Goal: Task Accomplishment & Management: Manage account settings

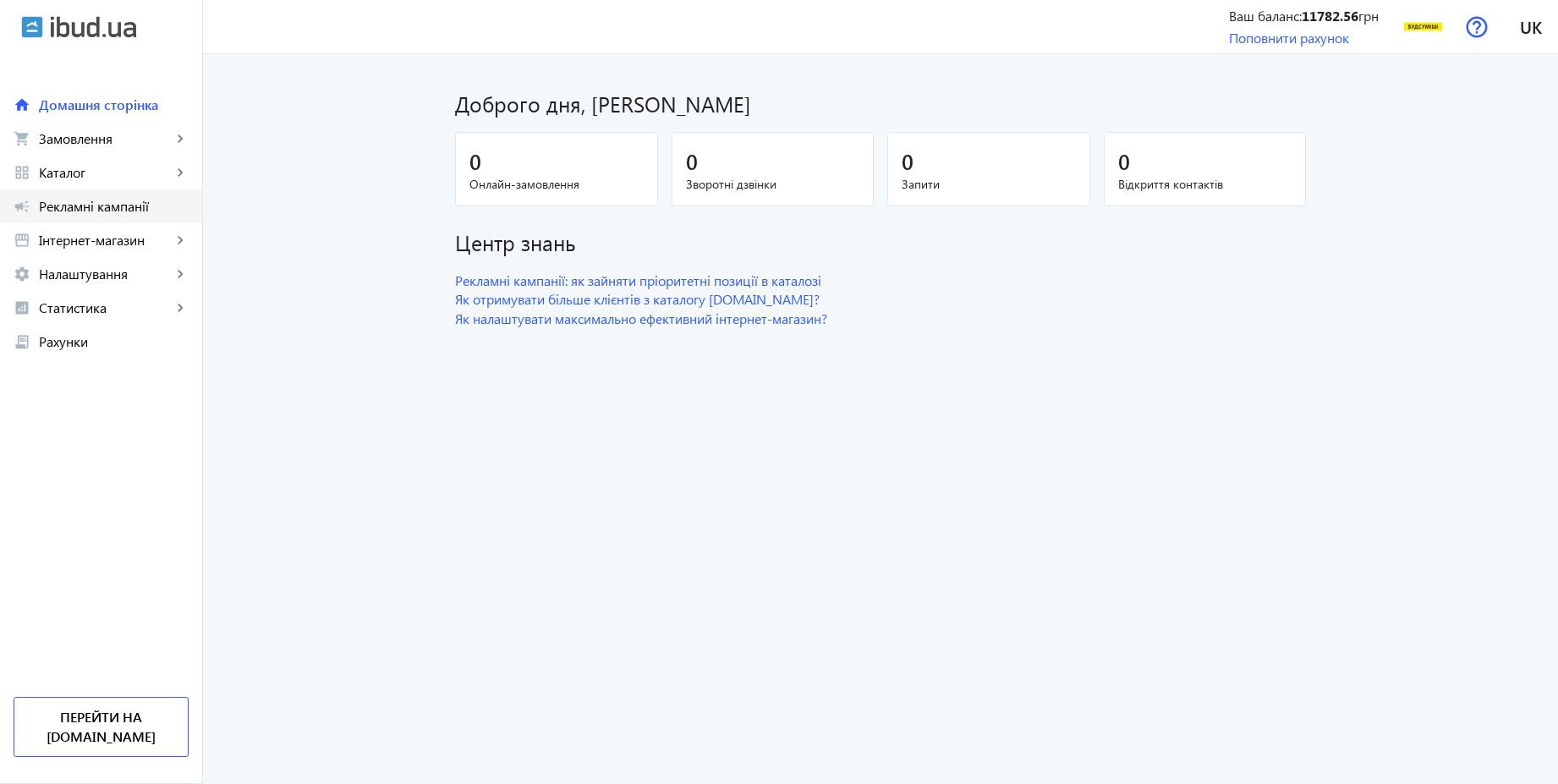
click at [108, 205] on span "Рекламні кампанії" at bounding box center [114, 207] width 150 height 17
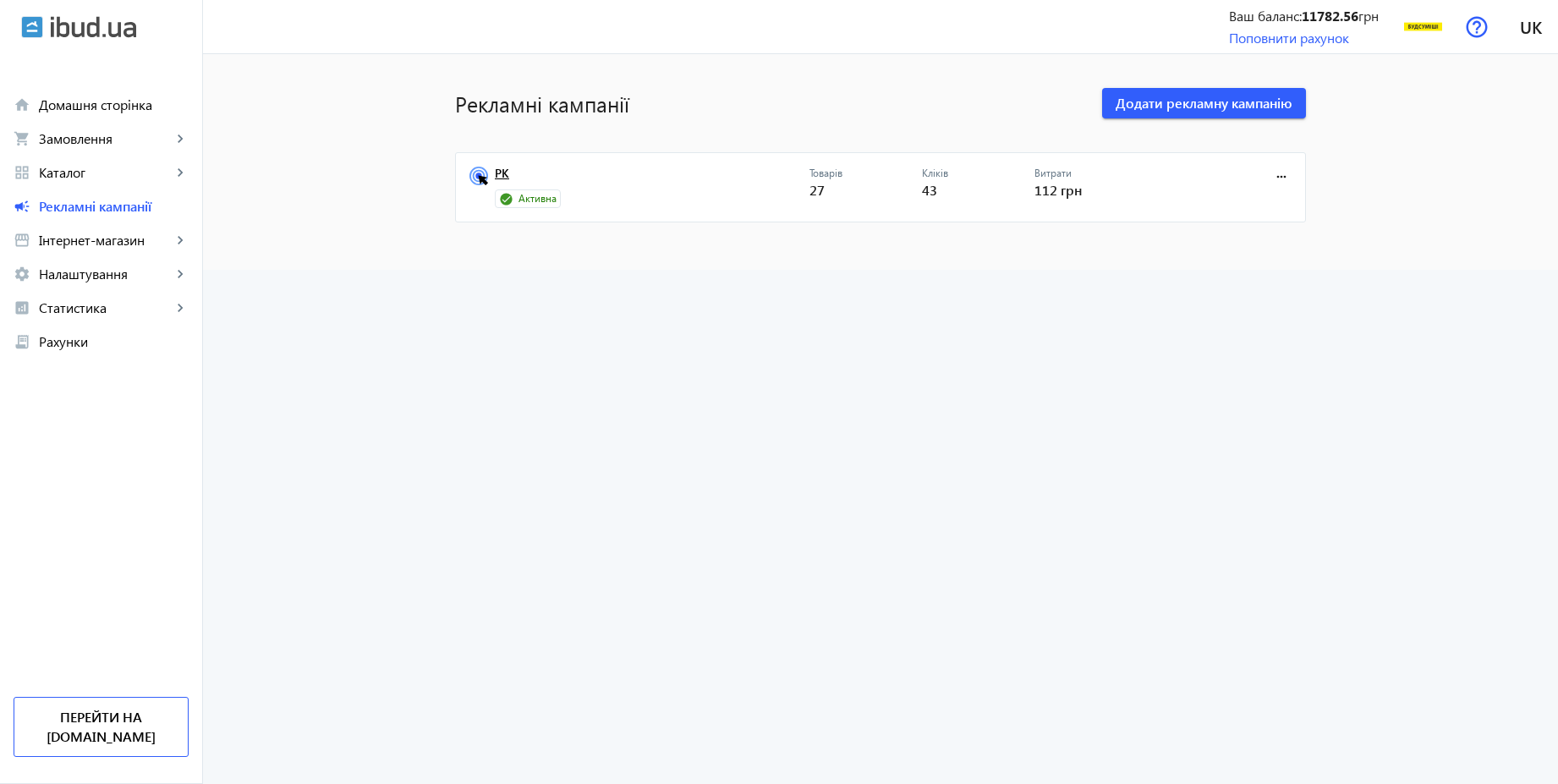
click at [503, 175] on link "РК" at bounding box center [652, 179] width 315 height 24
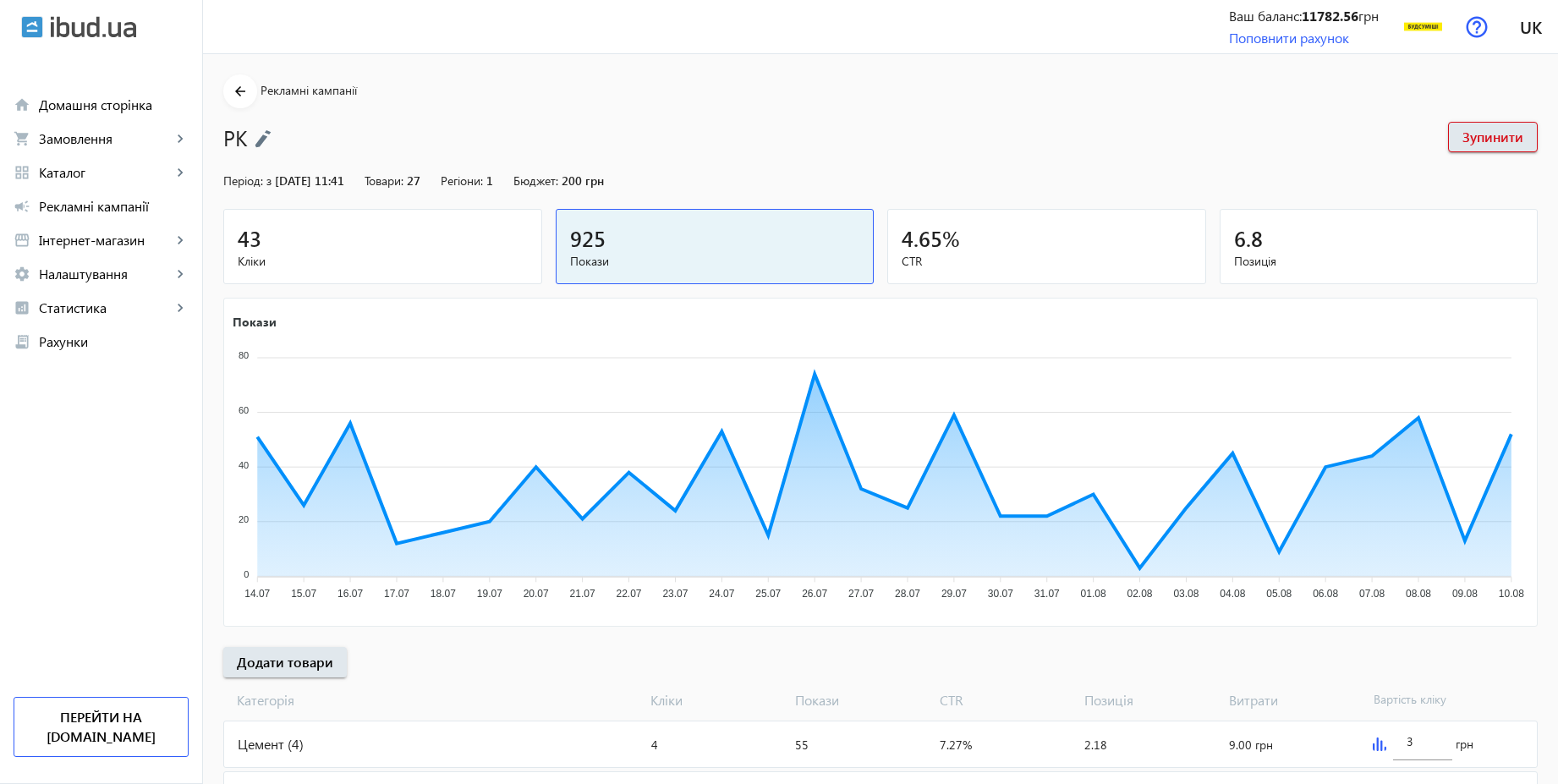
click at [264, 137] on img at bounding box center [263, 139] width 17 height 19
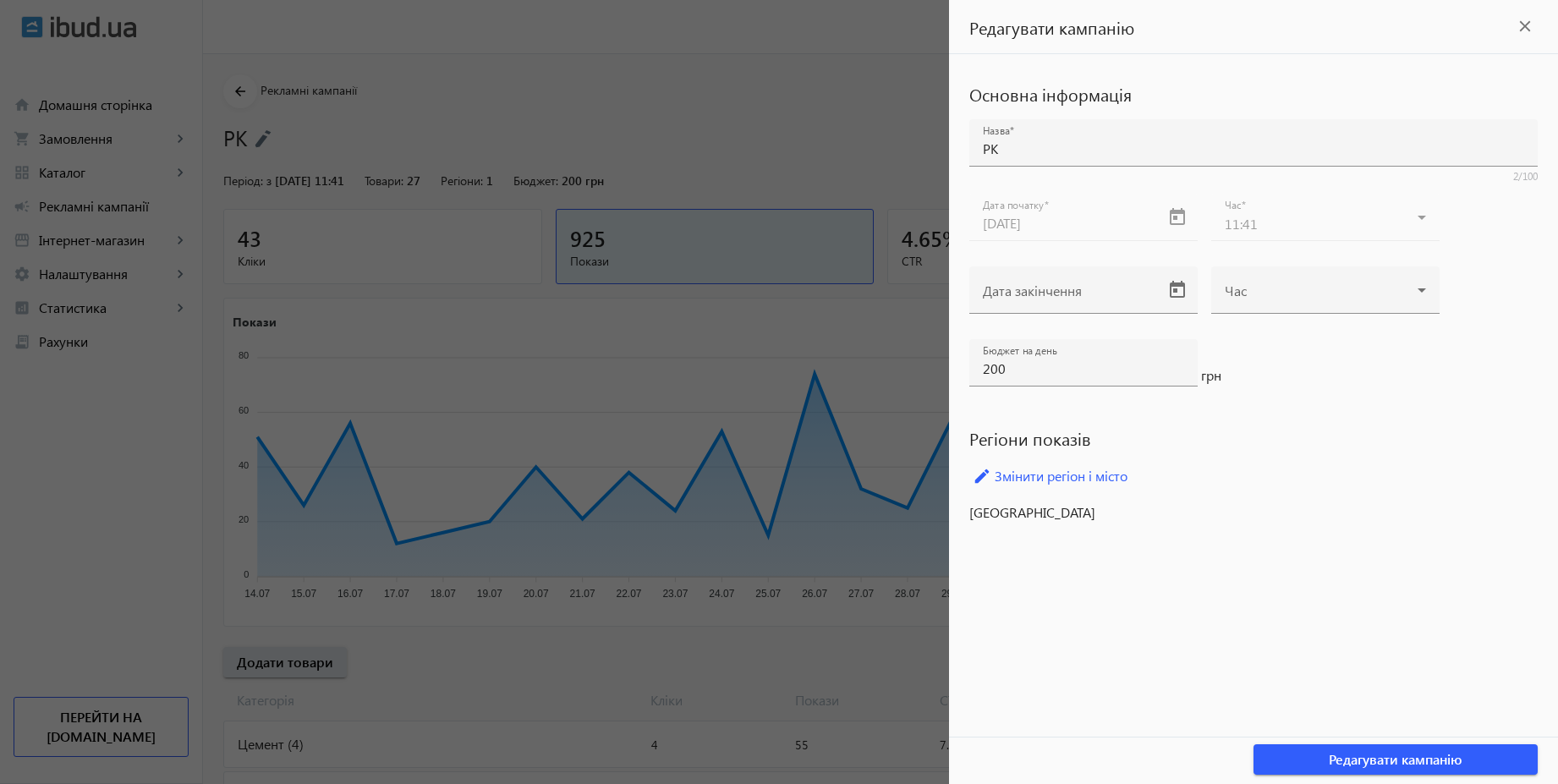
click at [623, 88] on div at bounding box center [779, 392] width 1558 height 784
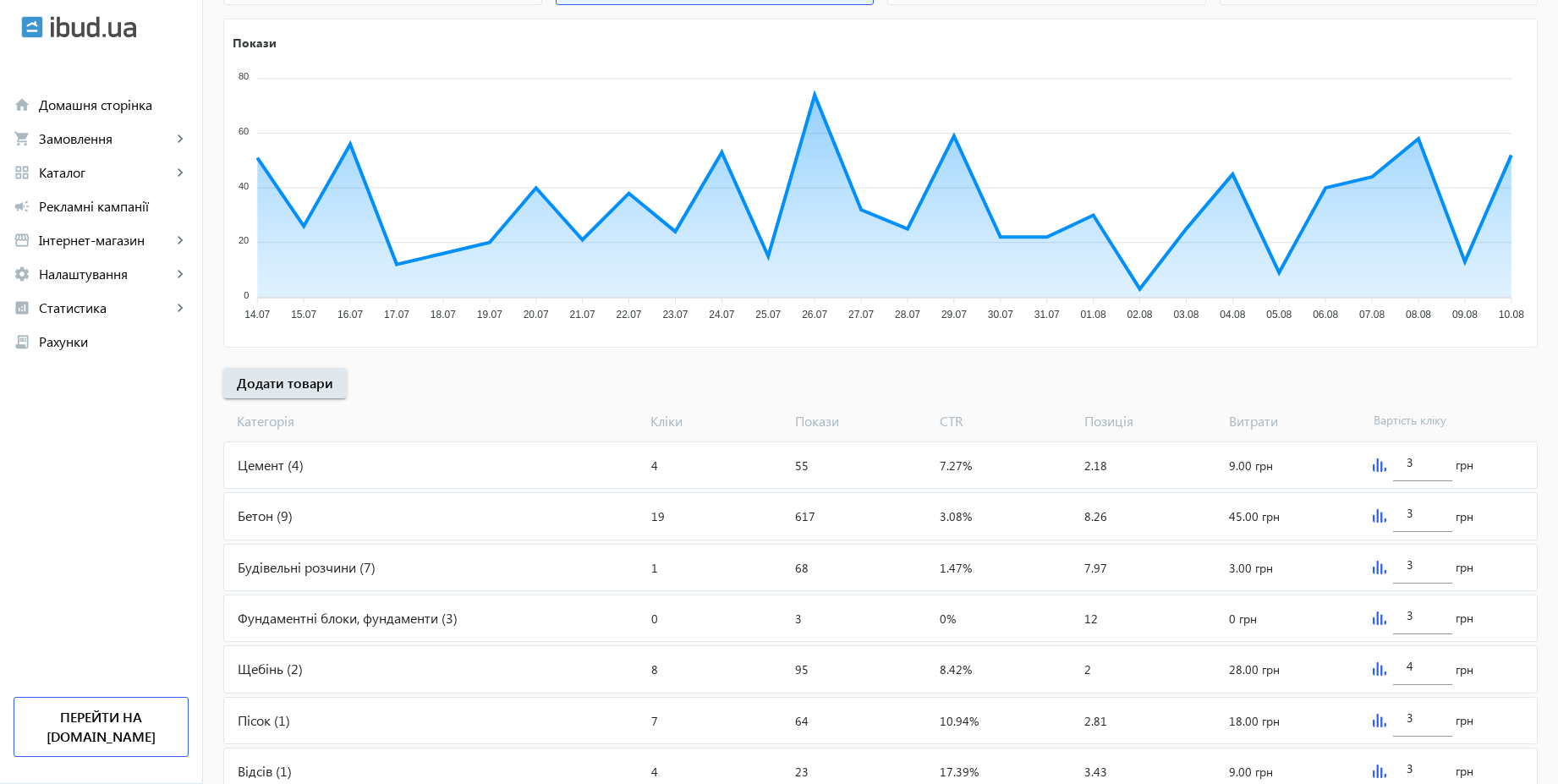
scroll to position [341, 0]
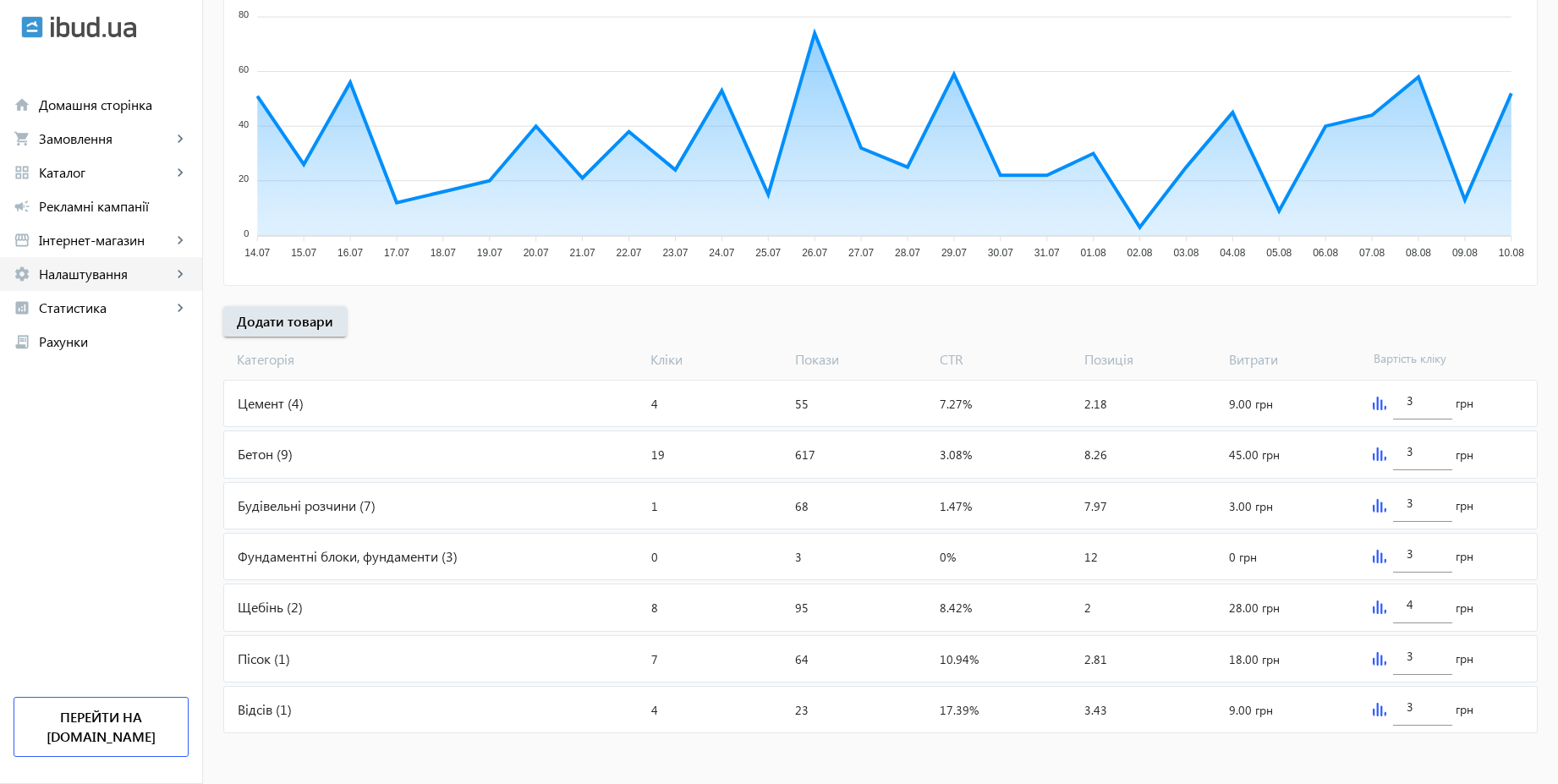
click at [116, 281] on span "Налаштування" at bounding box center [105, 274] width 133 height 17
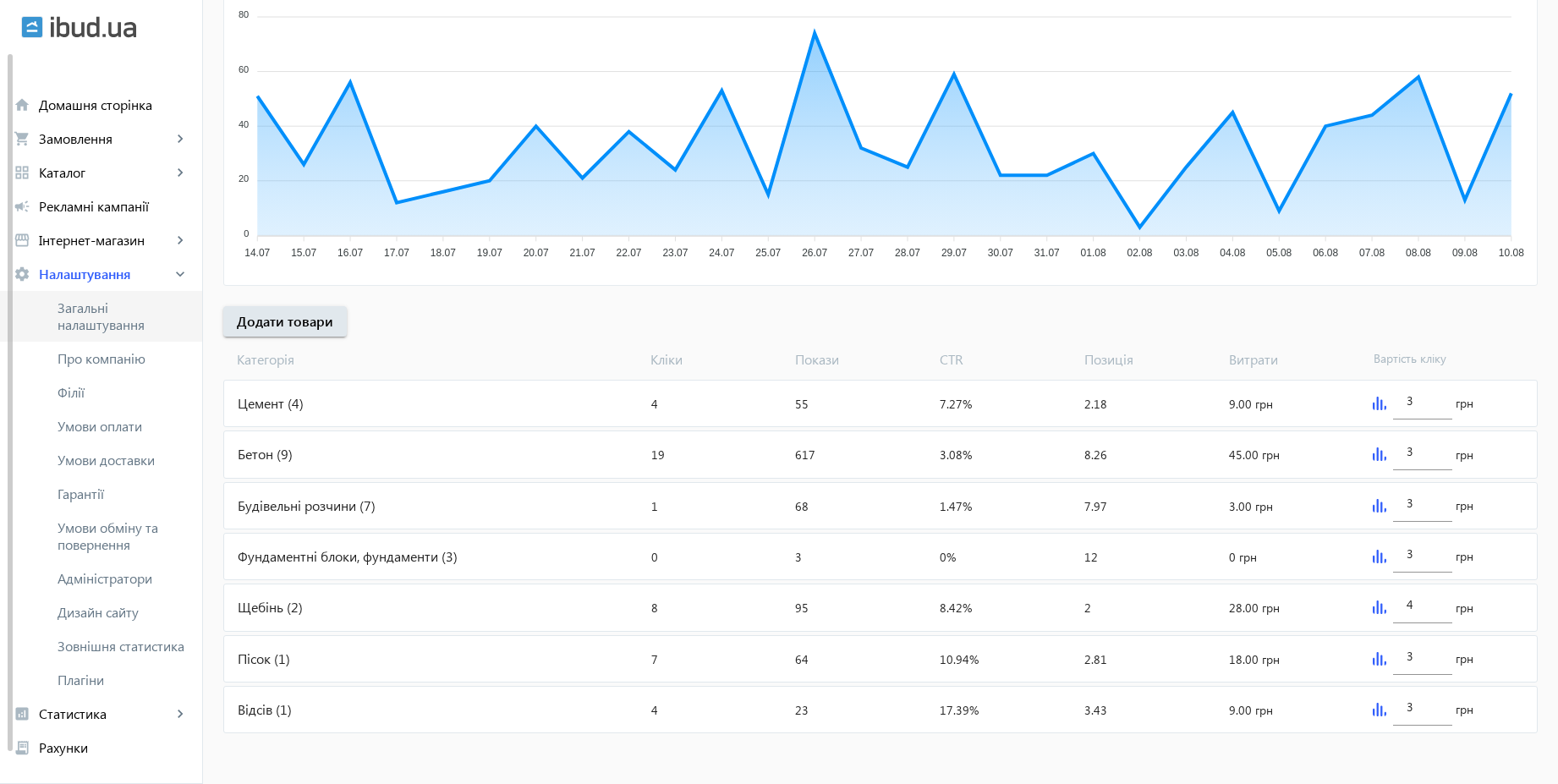
click at [111, 307] on span "Загальні налаштування" at bounding box center [123, 316] width 131 height 34
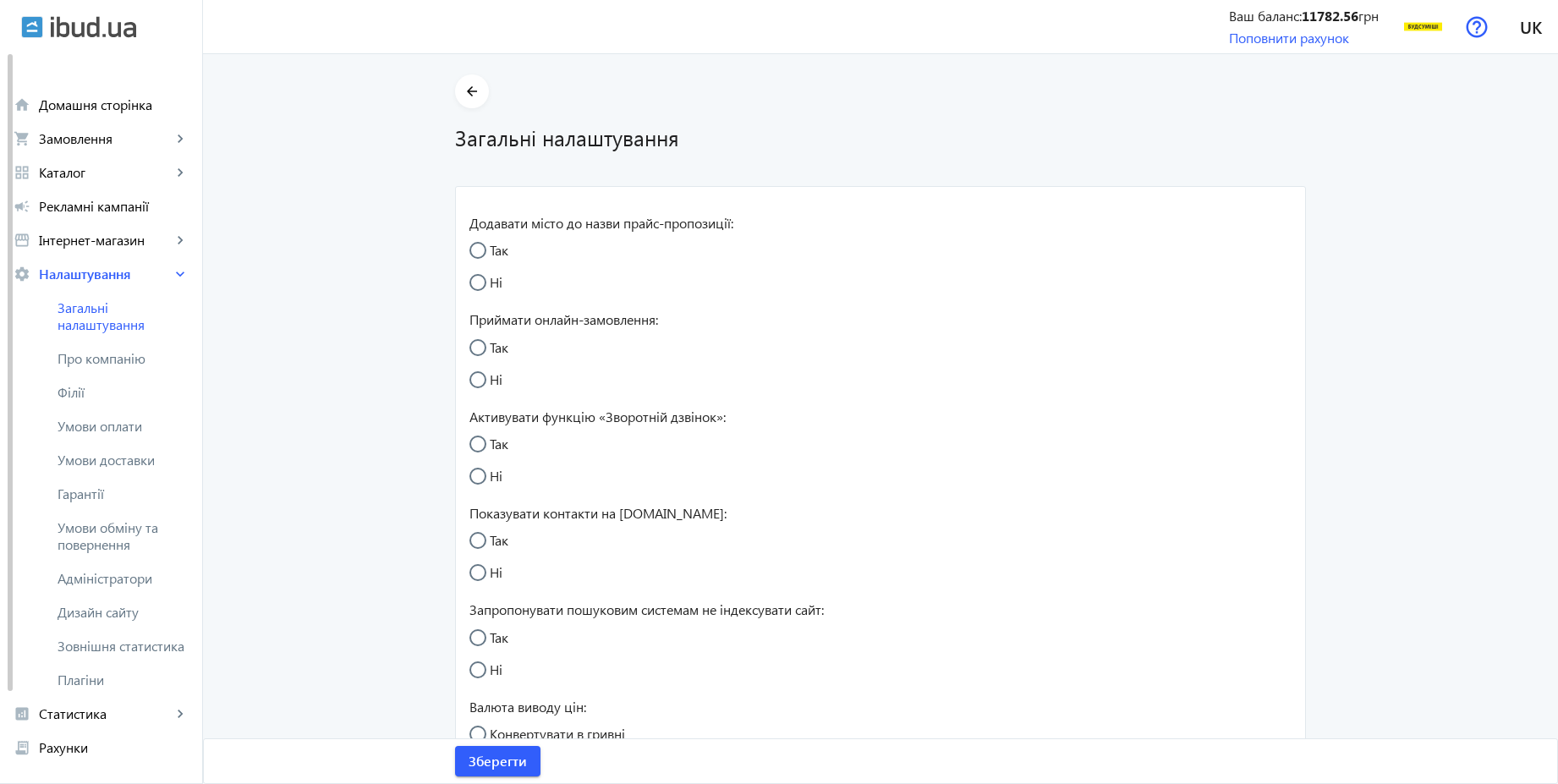
radio input "true"
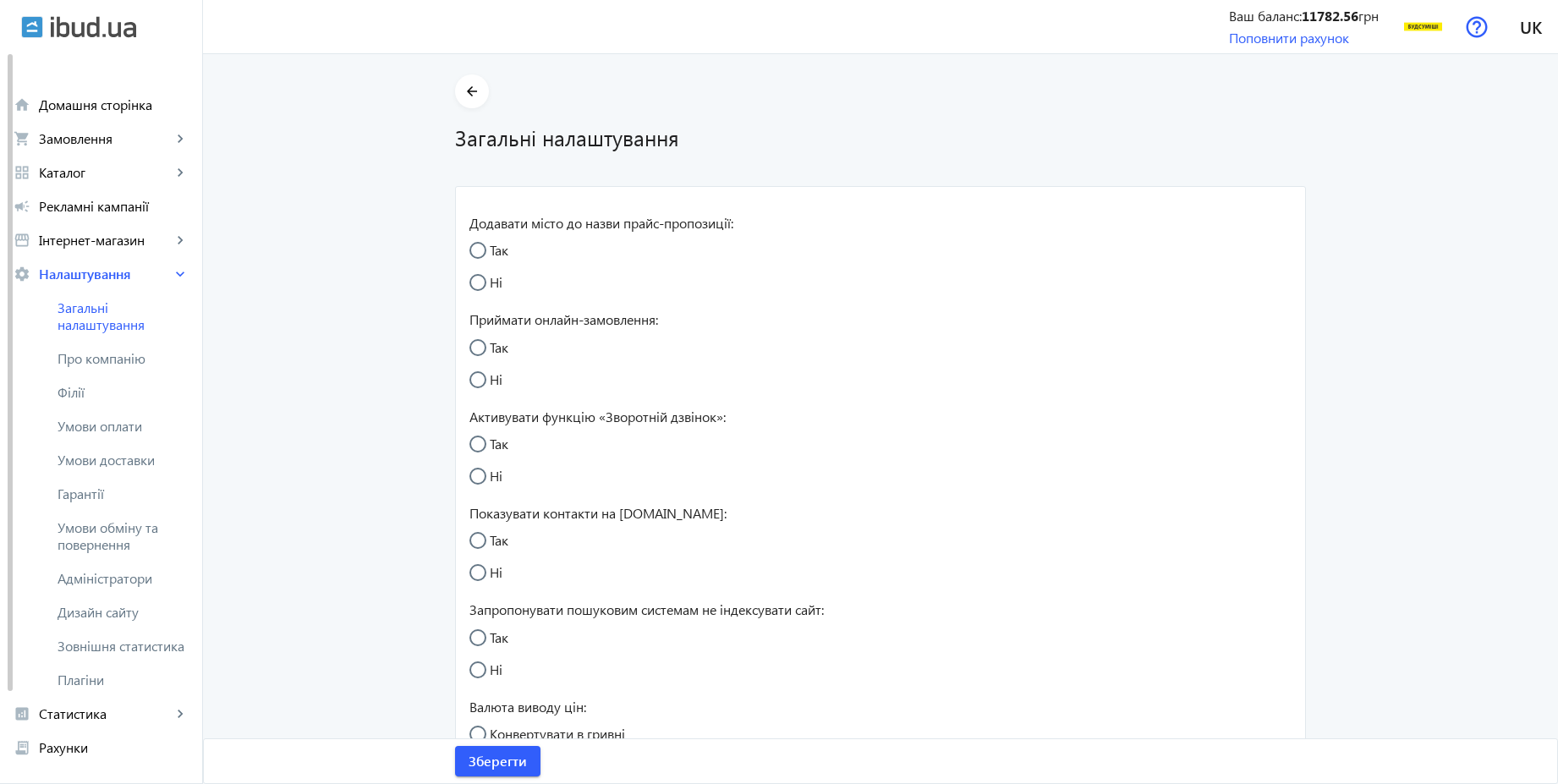
radio input "true"
click at [495, 539] on input "Так" at bounding box center [486, 548] width 34 height 34
radio input "true"
click at [486, 565] on input "Ні" at bounding box center [486, 581] width 34 height 34
radio input "true"
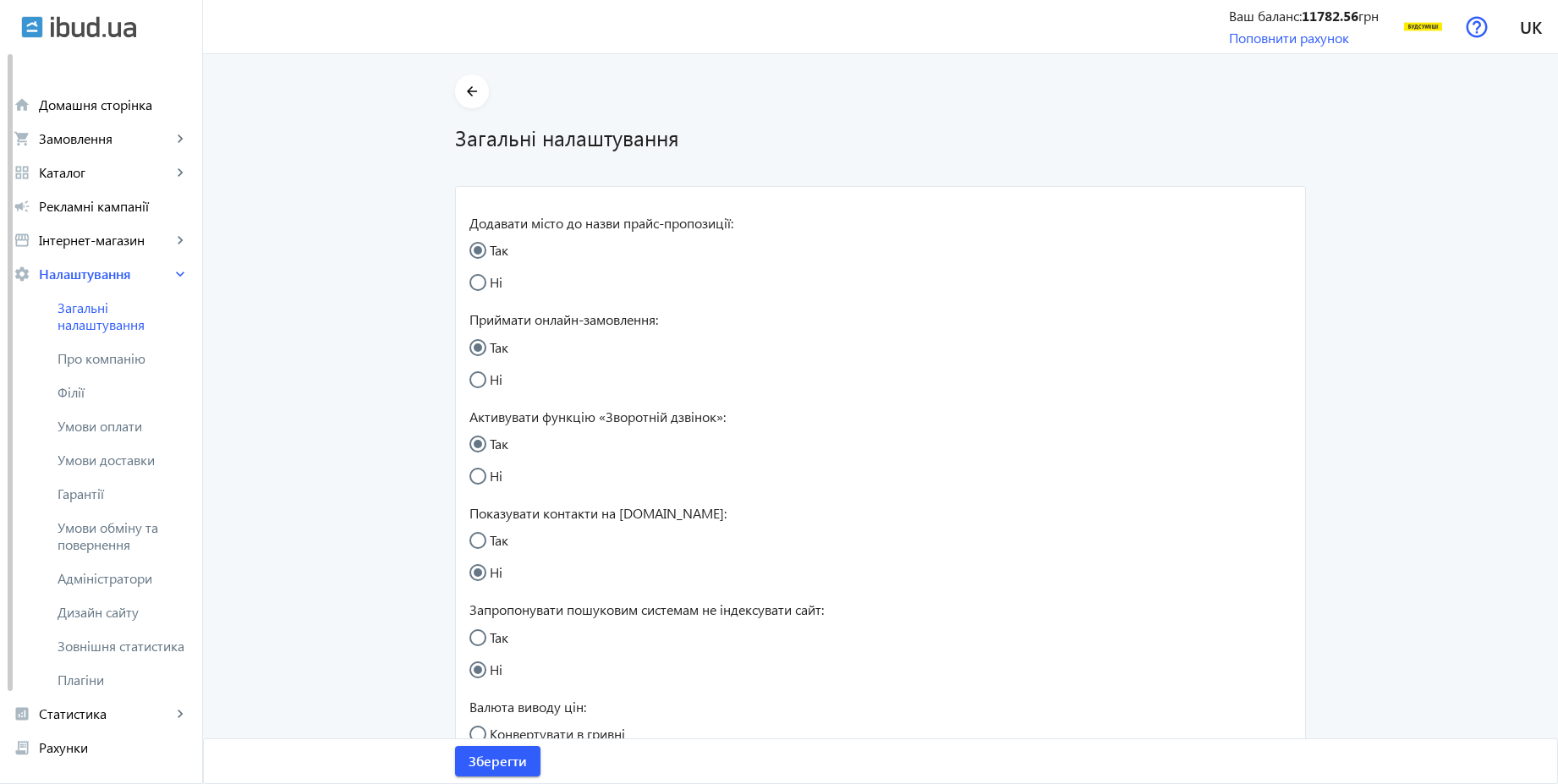
scroll to position [598, 0]
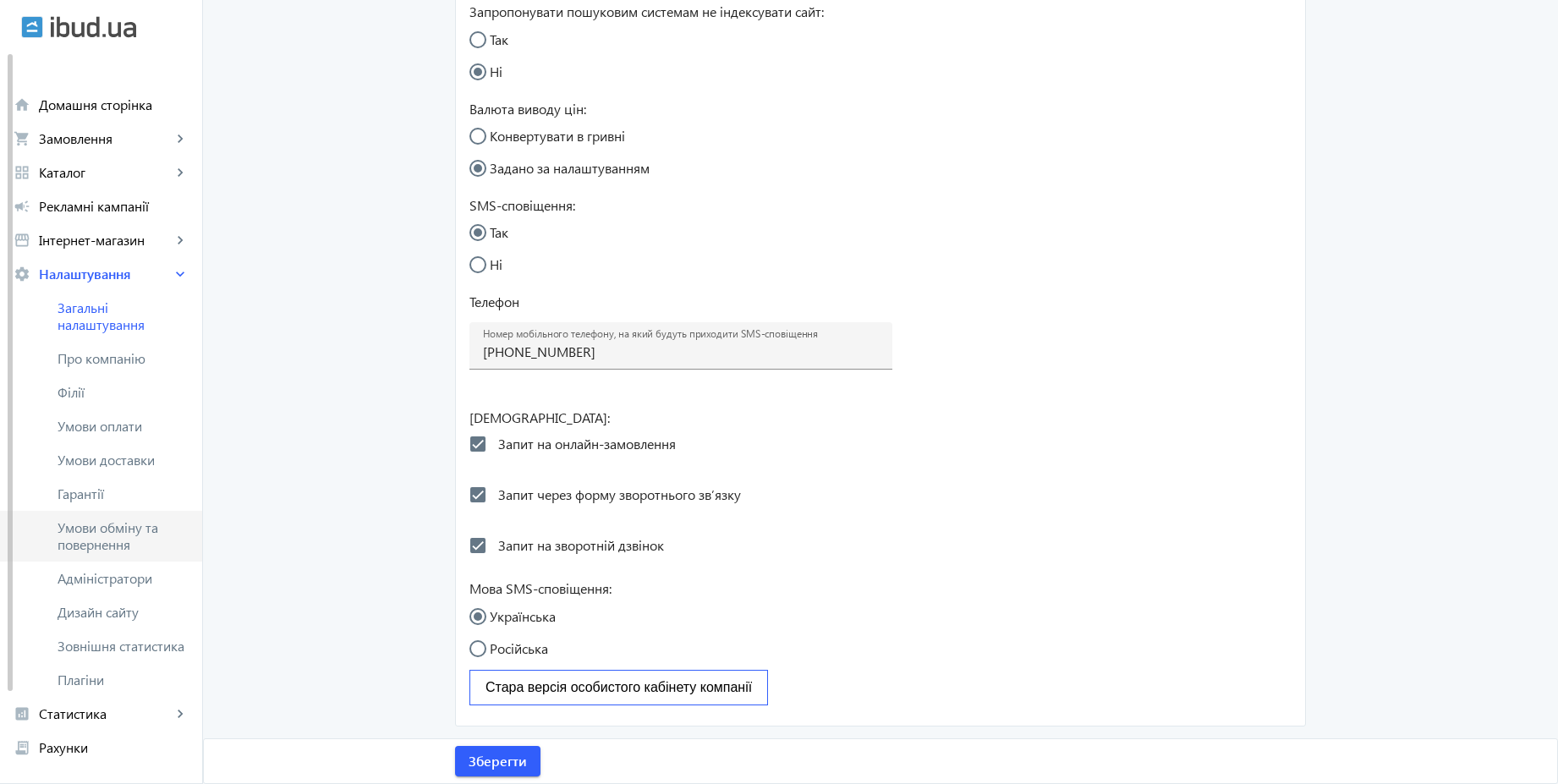
click at [125, 530] on span "Умови обміну та повернення" at bounding box center [123, 537] width 131 height 34
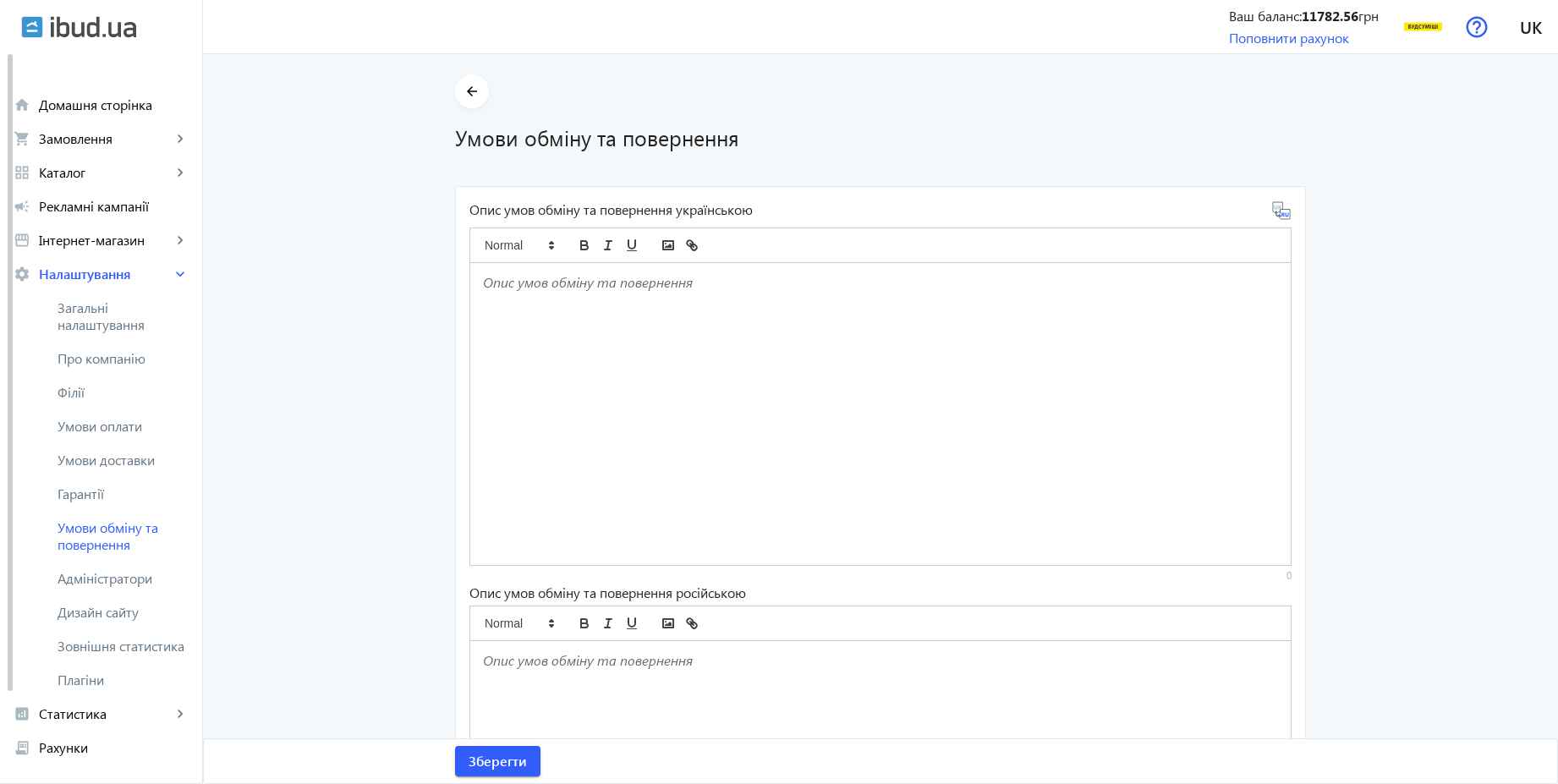
click at [533, 320] on div at bounding box center [880, 413] width 821 height 302
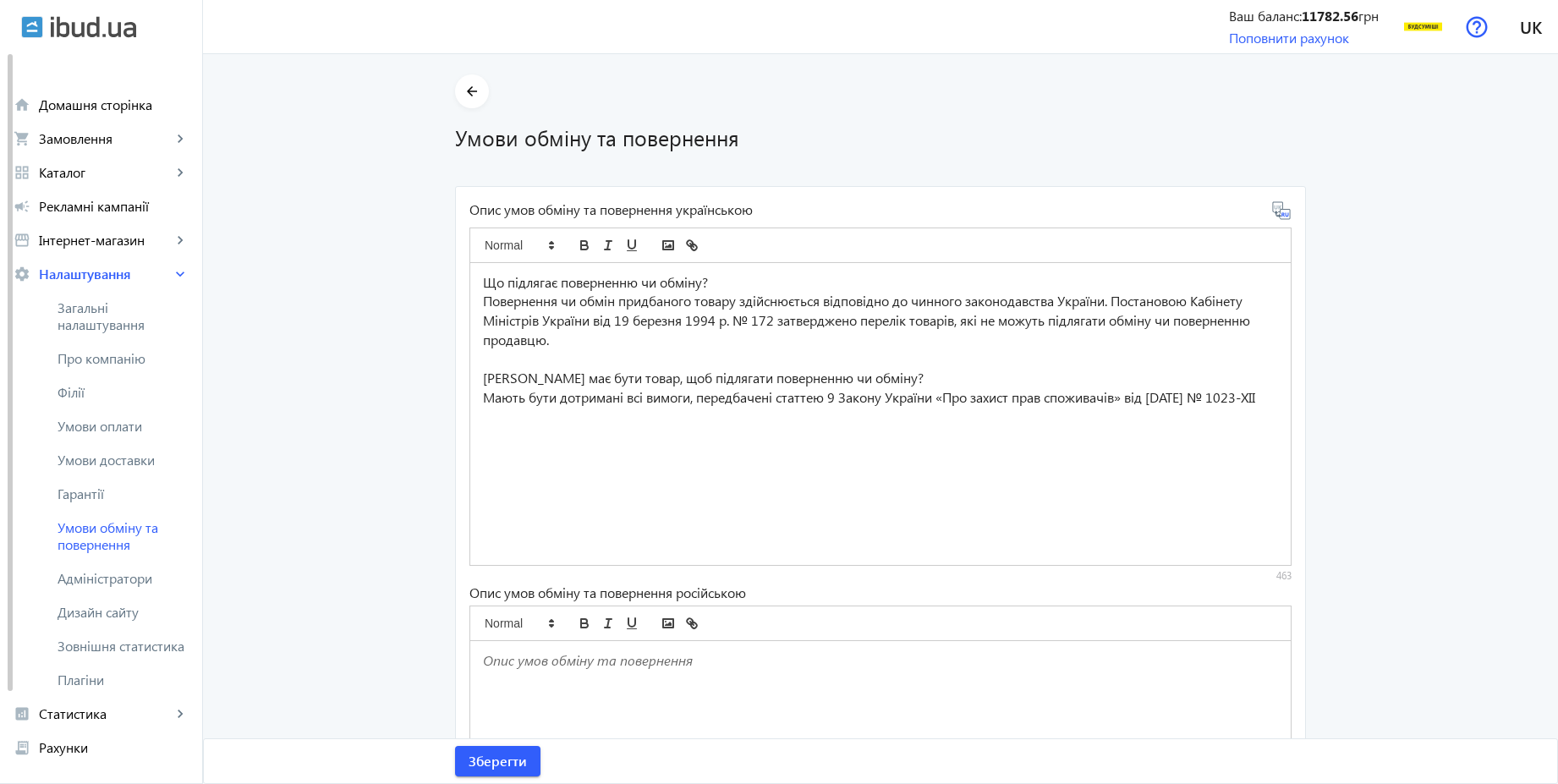
click at [1279, 214] on icon at bounding box center [1282, 211] width 20 height 20
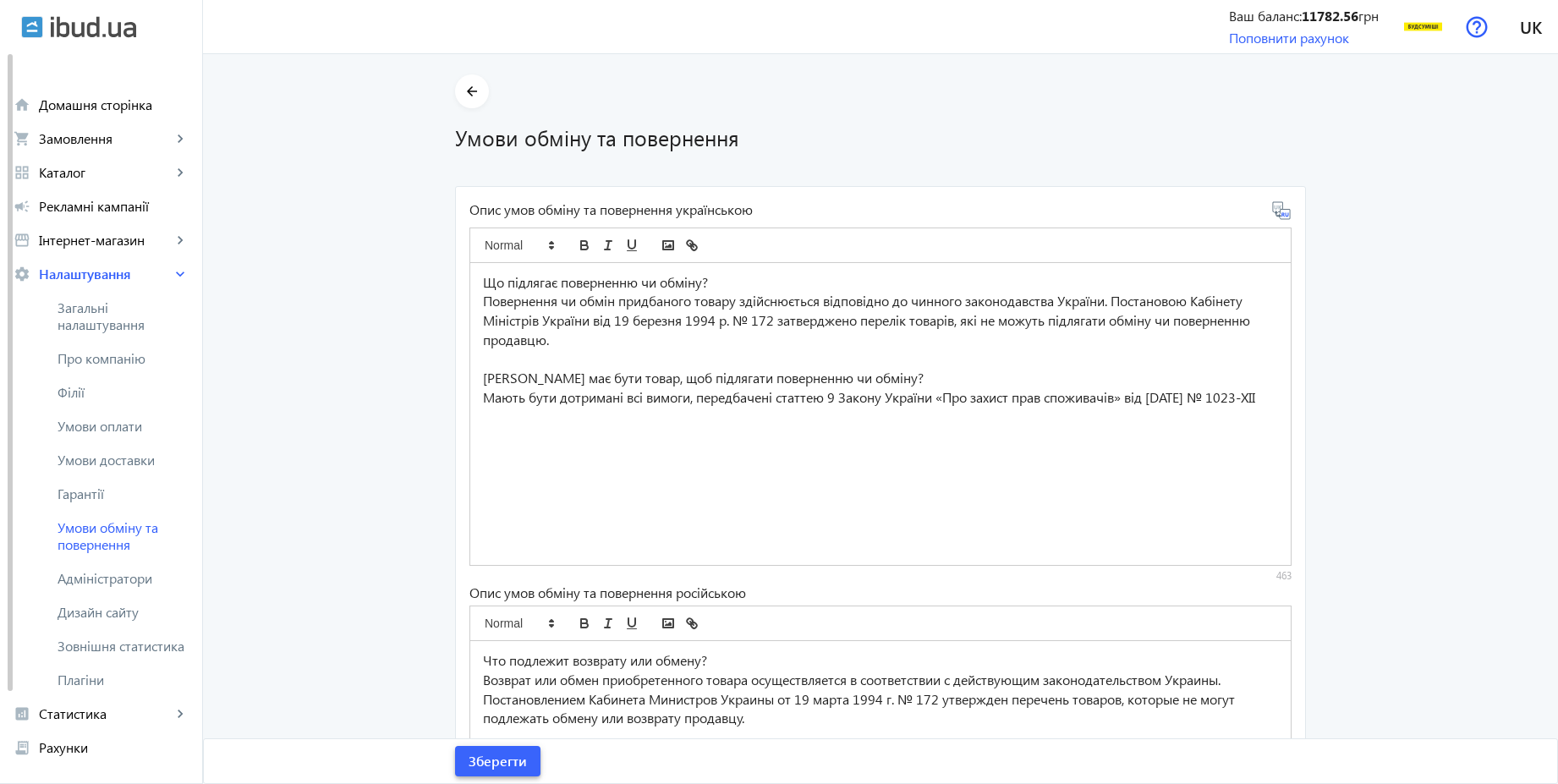
click at [521, 766] on span "submit" at bounding box center [498, 761] width 85 height 41
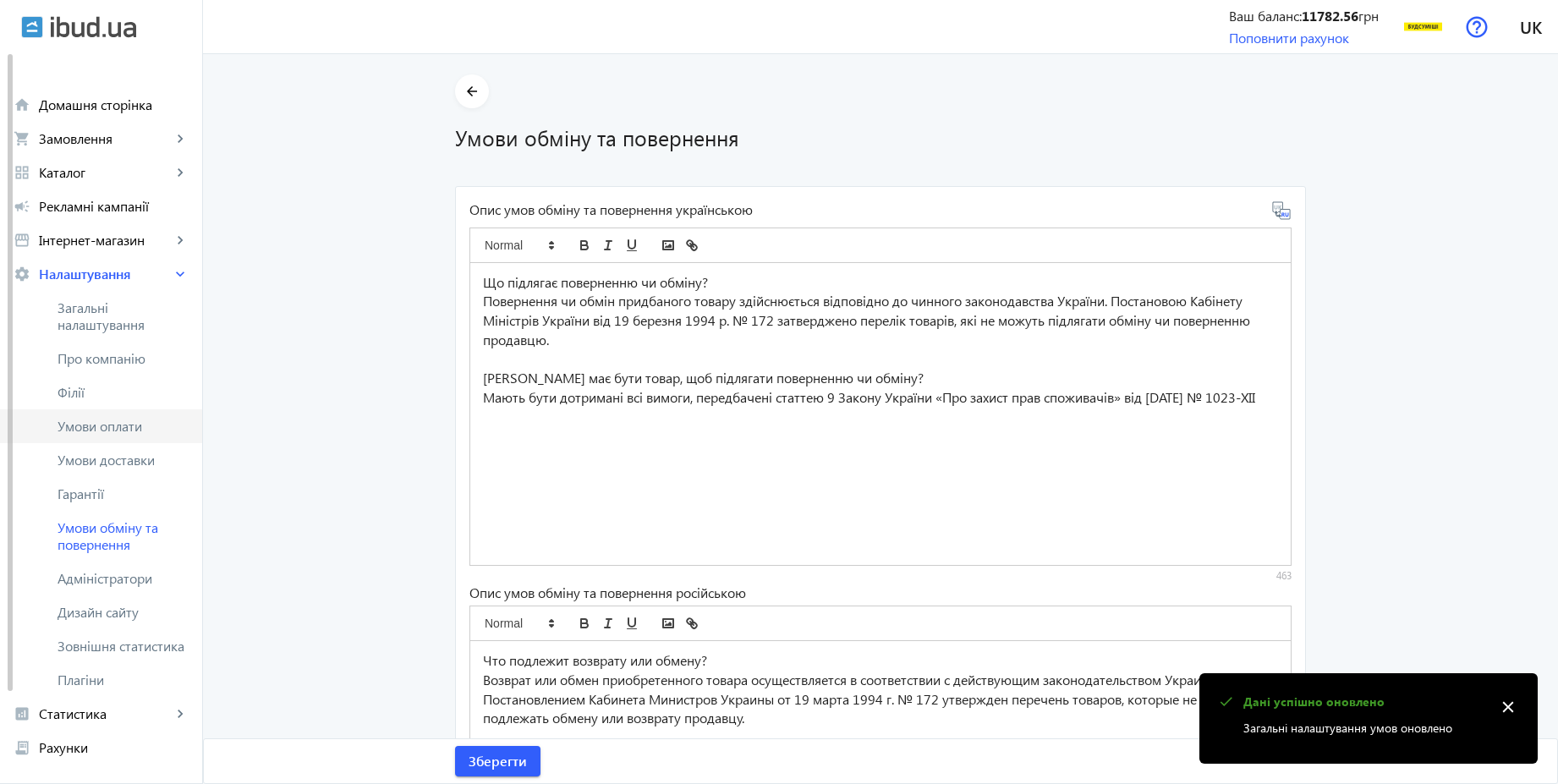
click at [136, 431] on span "Умови оплати" at bounding box center [123, 426] width 131 height 17
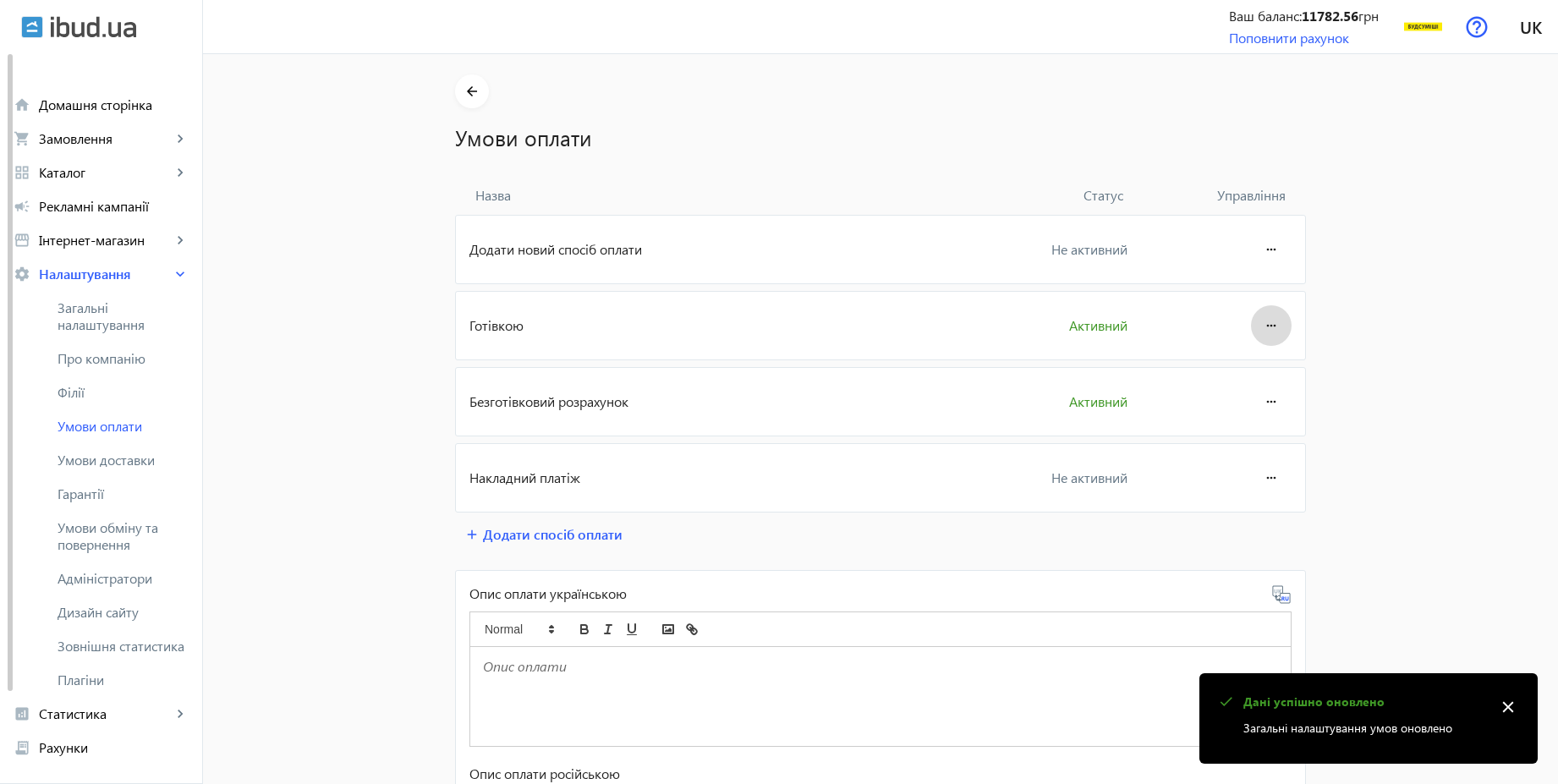
click at [1265, 339] on mat-icon "more_horiz" at bounding box center [1271, 326] width 20 height 41
click at [1236, 372] on span "Редагувати" at bounding box center [1239, 373] width 68 height 14
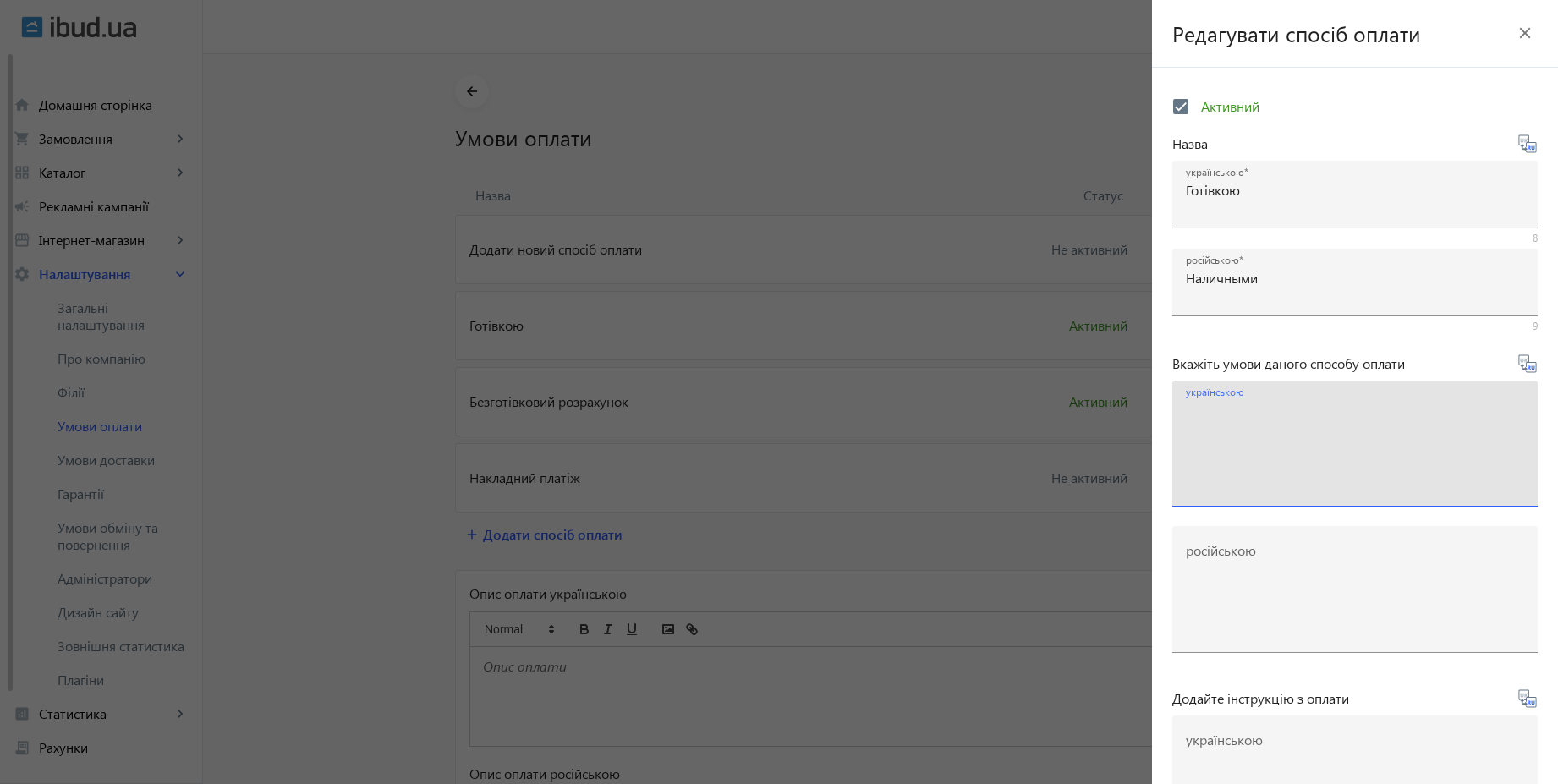
click at [1305, 414] on textarea "українською" at bounding box center [1355, 450] width 338 height 99
paste textarea "Оплачуйте замовлення готівкою при отриманні товару в нашому офісі чи у кур'єра"
type textarea "Оплачуйте замовлення готівкою при отриманні товару в нашому офісі чи у кур'єра"
click at [1523, 372] on icon at bounding box center [1527, 363] width 18 height 18
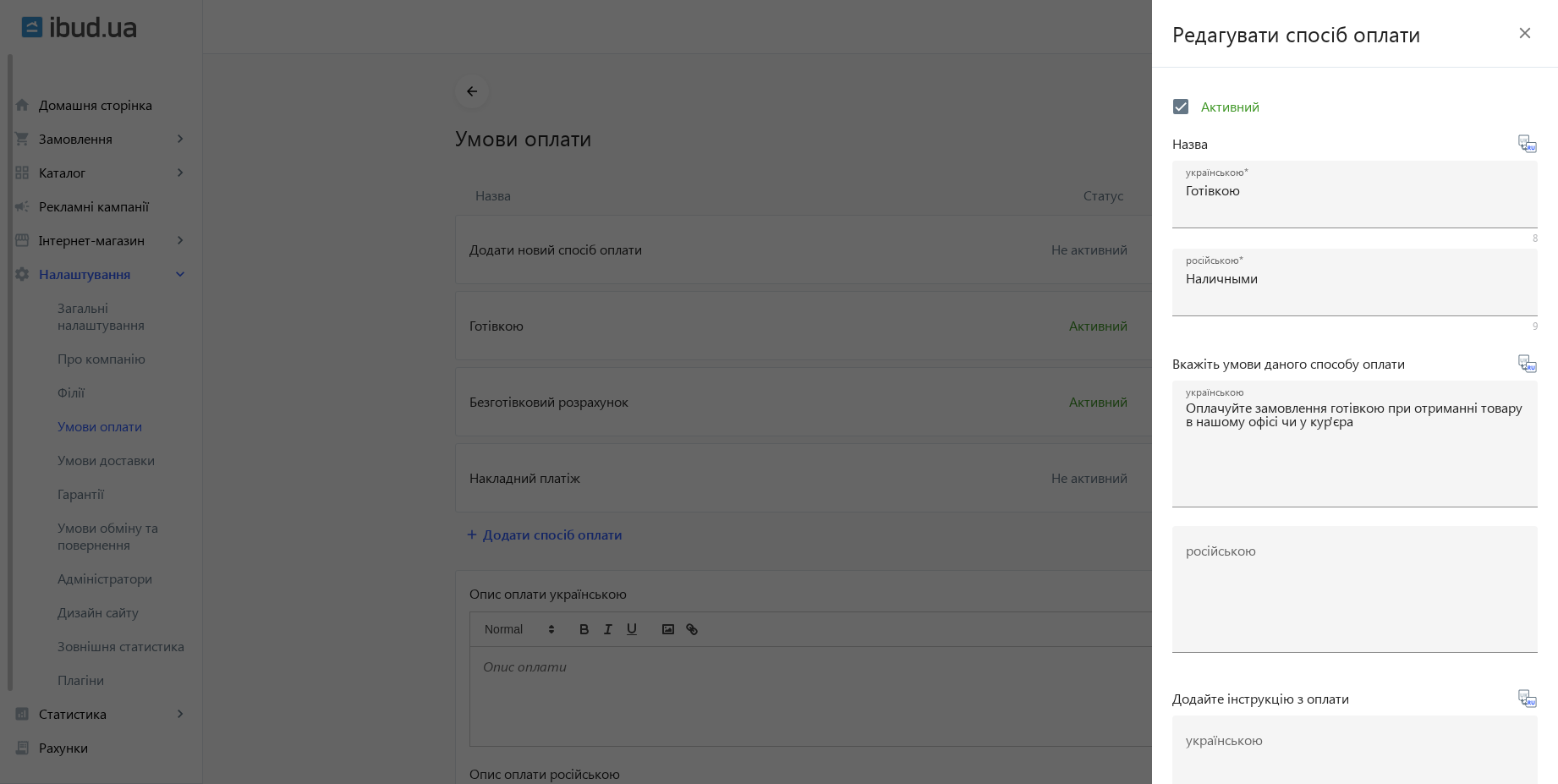
type textarea "Оплачивайте заказ наличными при получении товара в нашем офисе или у курьера"
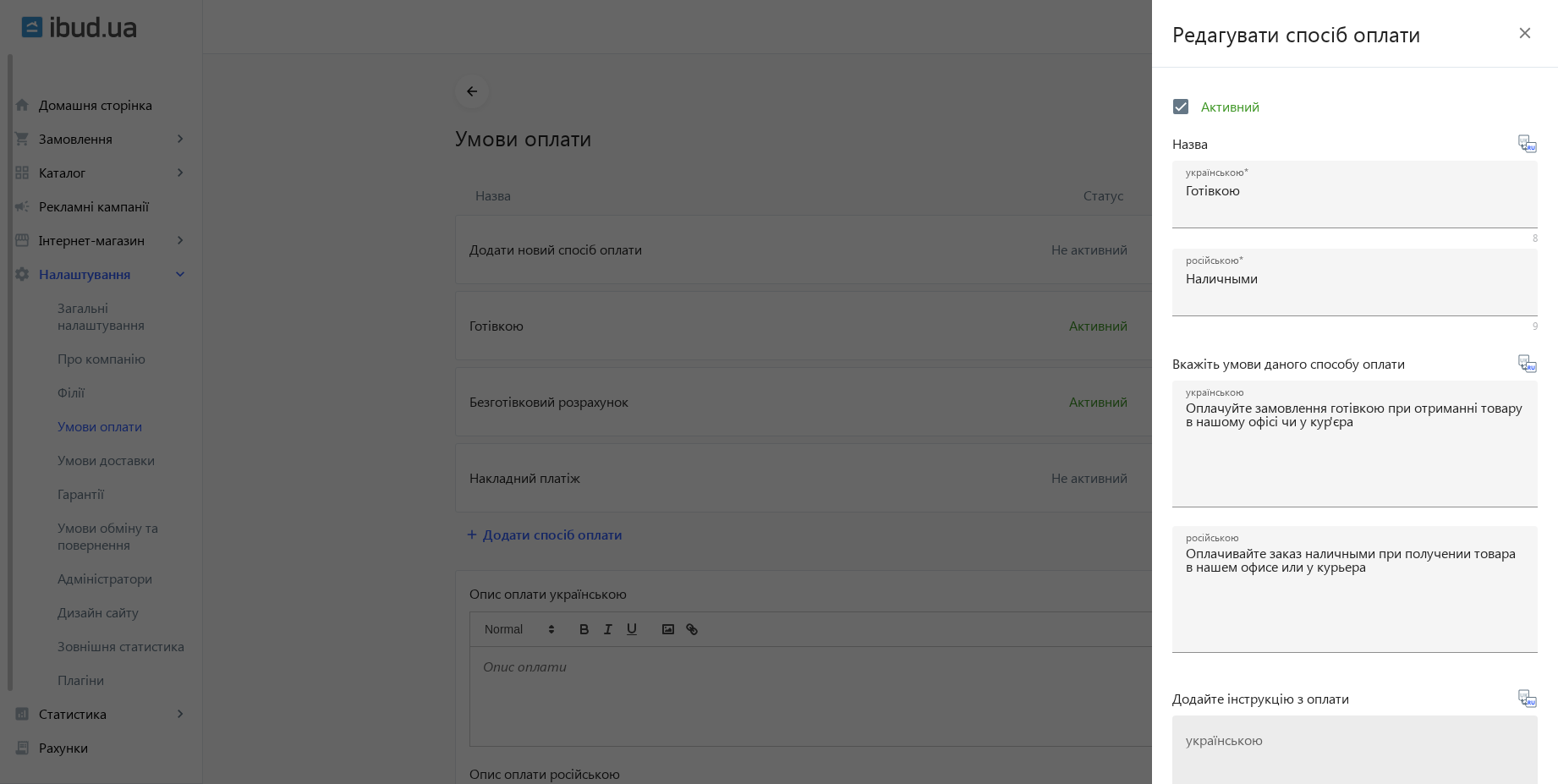
click at [1318, 771] on textarea "українською" at bounding box center [1355, 785] width 338 height 99
paste textarea "Оплатіть замовлення готівкою при отриманні товару"
type textarea "Оплатіть замовлення готівкою при отриманні товару"
click at [1519, 704] on icon at bounding box center [1527, 698] width 20 height 20
type textarea "Оплатите заказ наличными при получении товара"
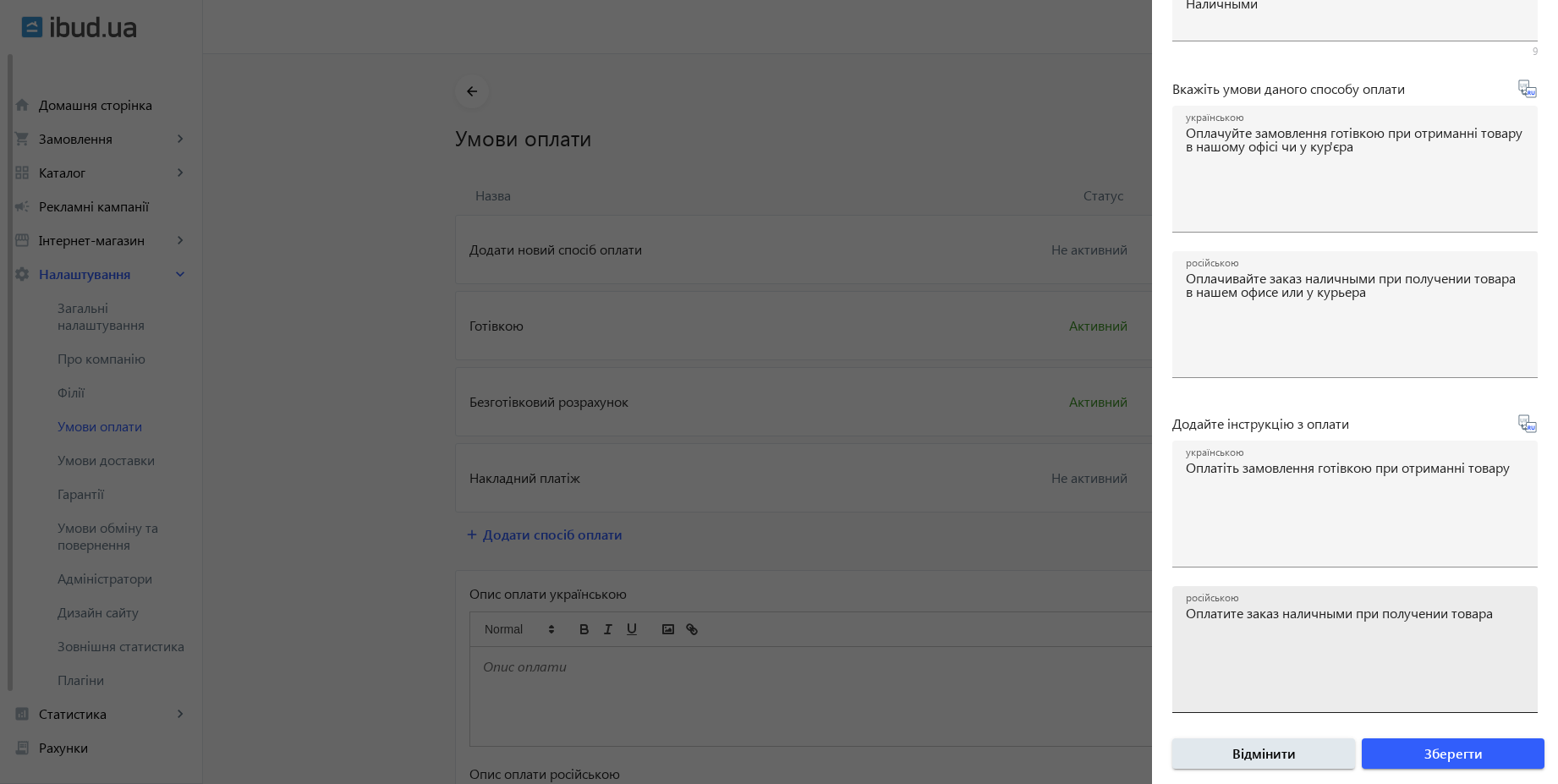
scroll to position [280, 0]
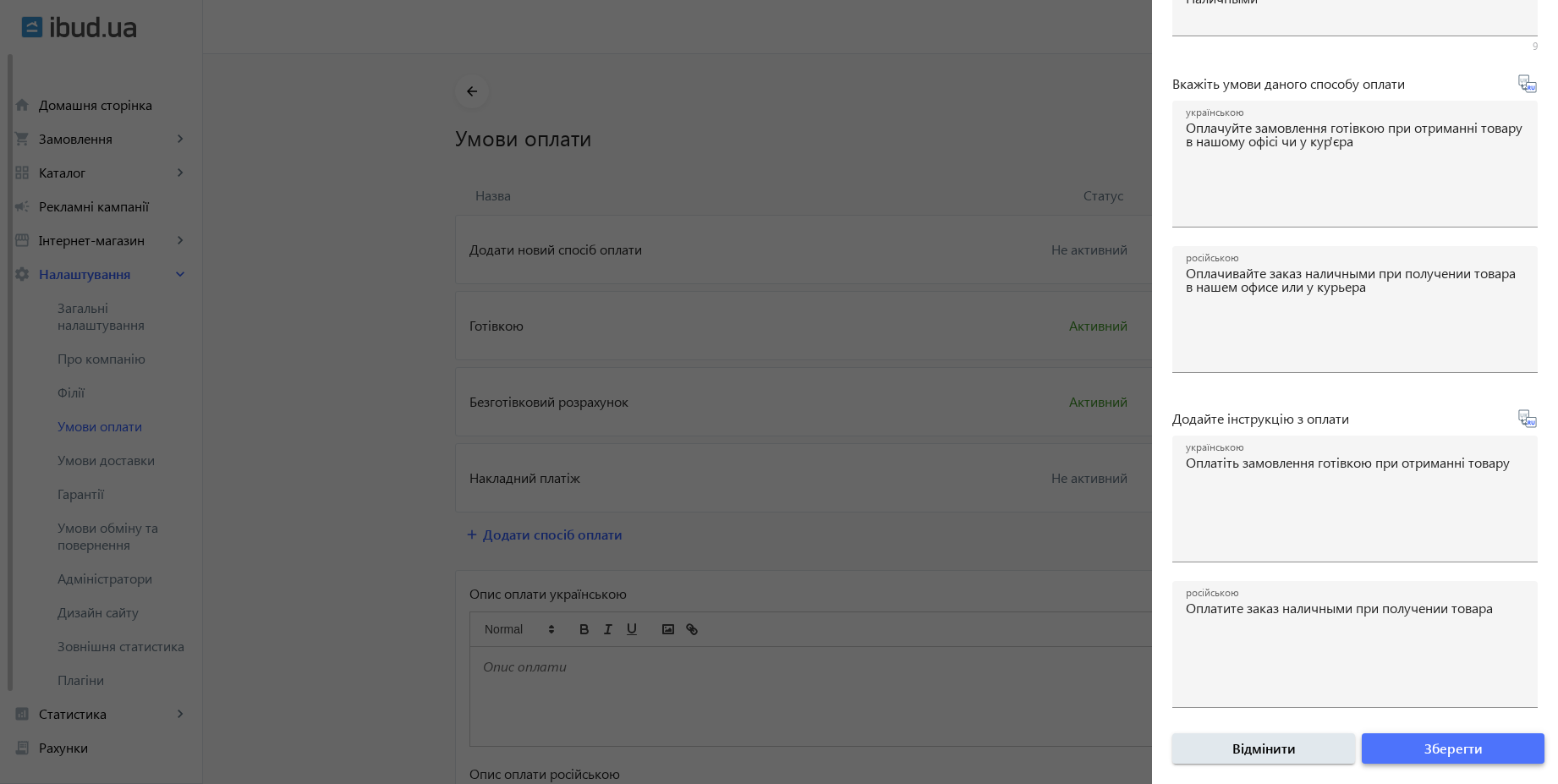
click at [1509, 753] on span "submit" at bounding box center [1453, 748] width 183 height 41
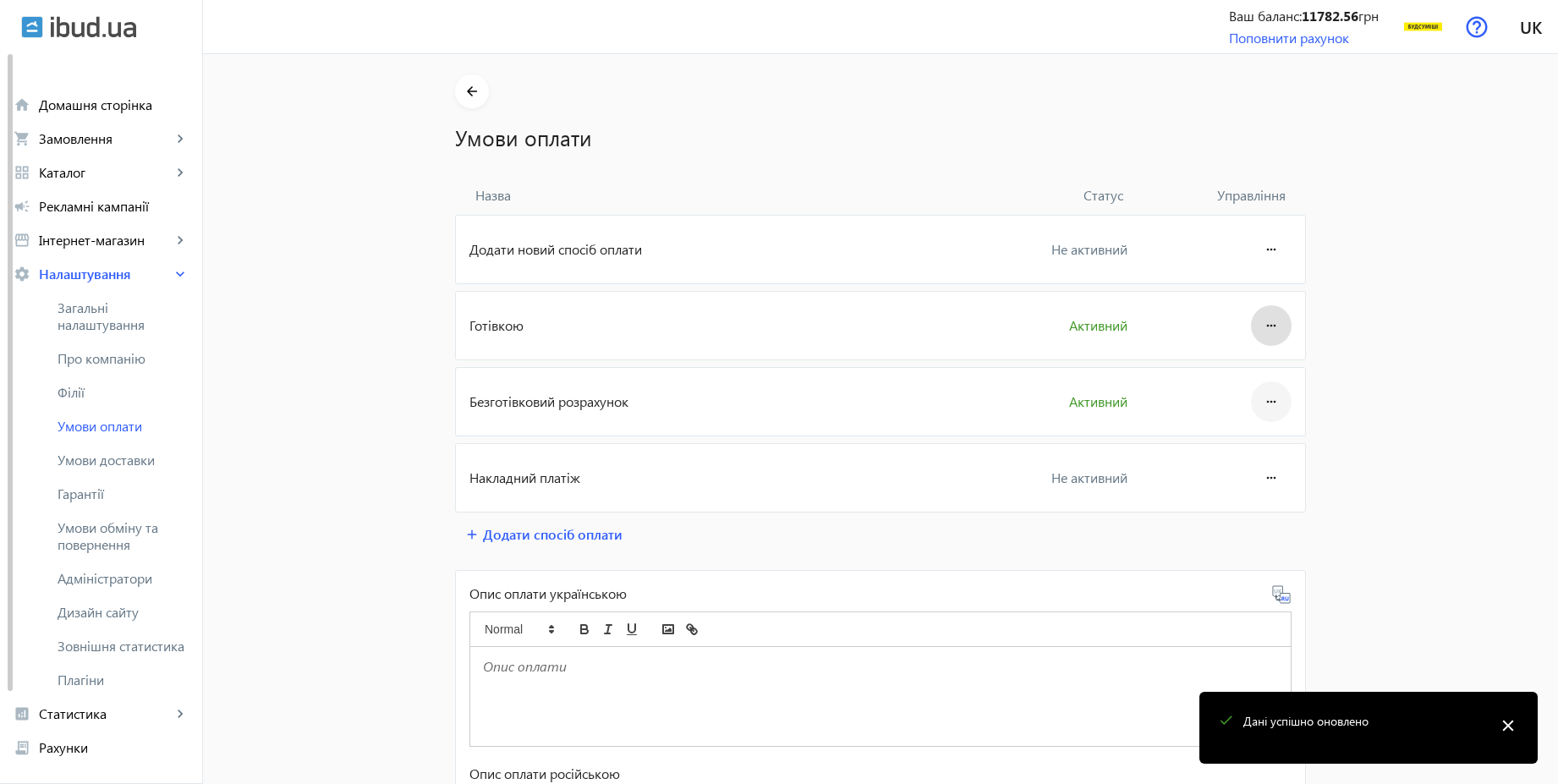
click at [1275, 401] on mat-icon "more_horiz" at bounding box center [1271, 401] width 20 height 41
click at [1236, 446] on span "Редагувати" at bounding box center [1239, 449] width 68 height 14
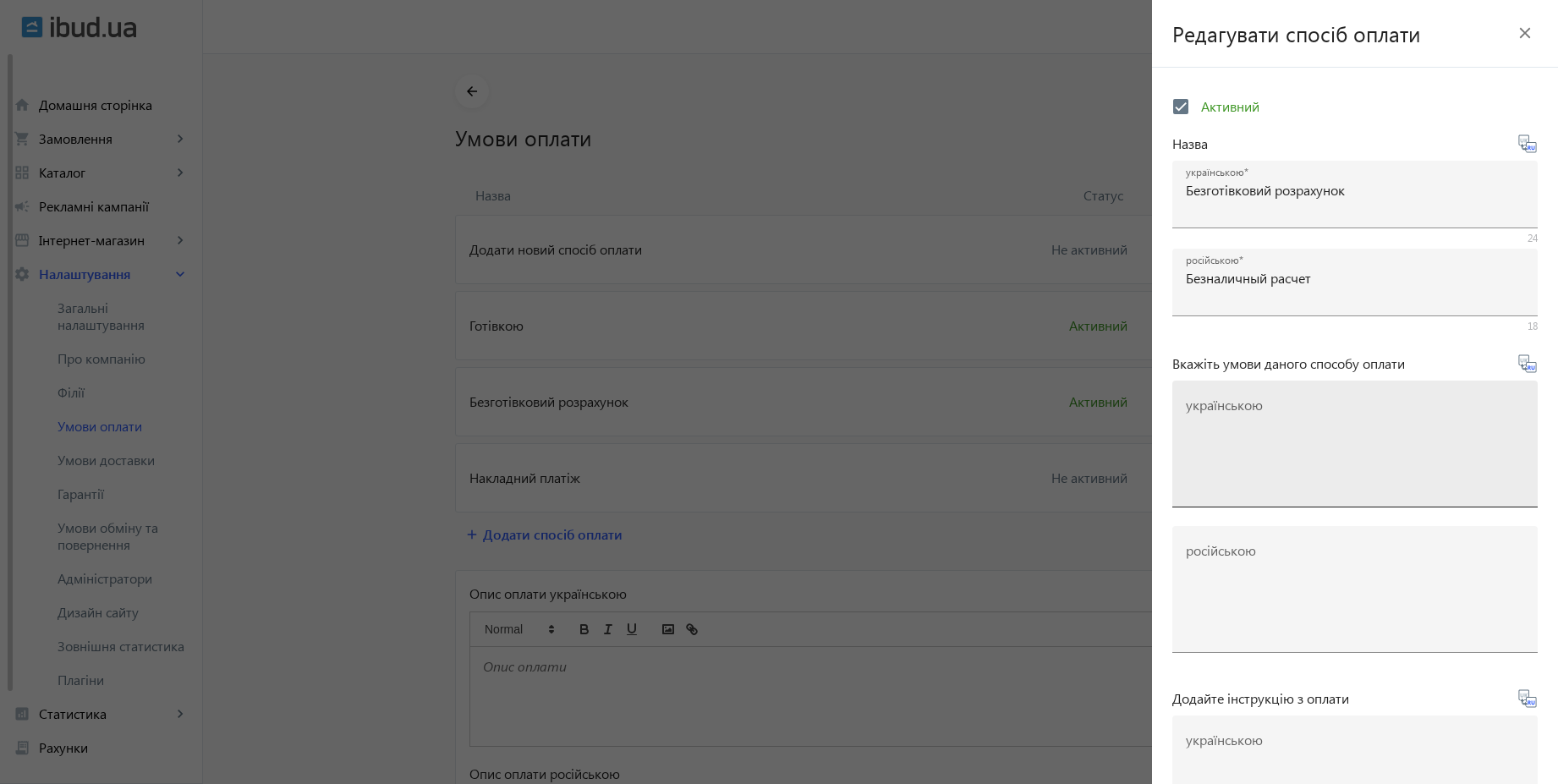
drag, startPoint x: 1317, startPoint y: 417, endPoint x: 1333, endPoint y: 406, distance: 19.4
click at [1317, 416] on textarea "українською" at bounding box center [1355, 450] width 338 height 99
paste textarea "Оплачуйте замовлення переказом із будь-якого банку України чи по реквізитах у с…"
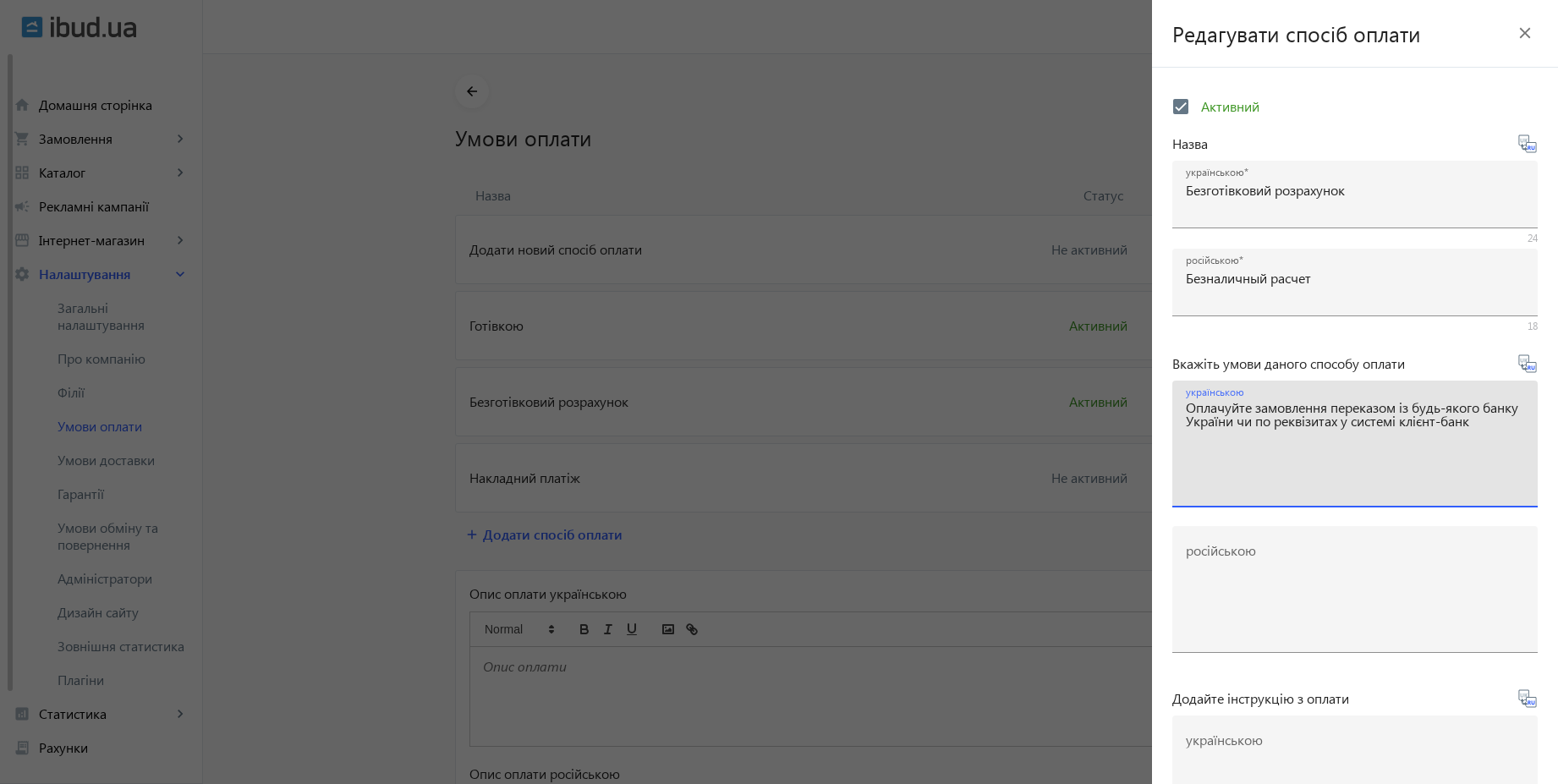
type textarea "Оплачуйте замовлення переказом із будь-якого банку України чи по реквізитах у с…"
click at [1524, 371] on icon at bounding box center [1527, 364] width 20 height 20
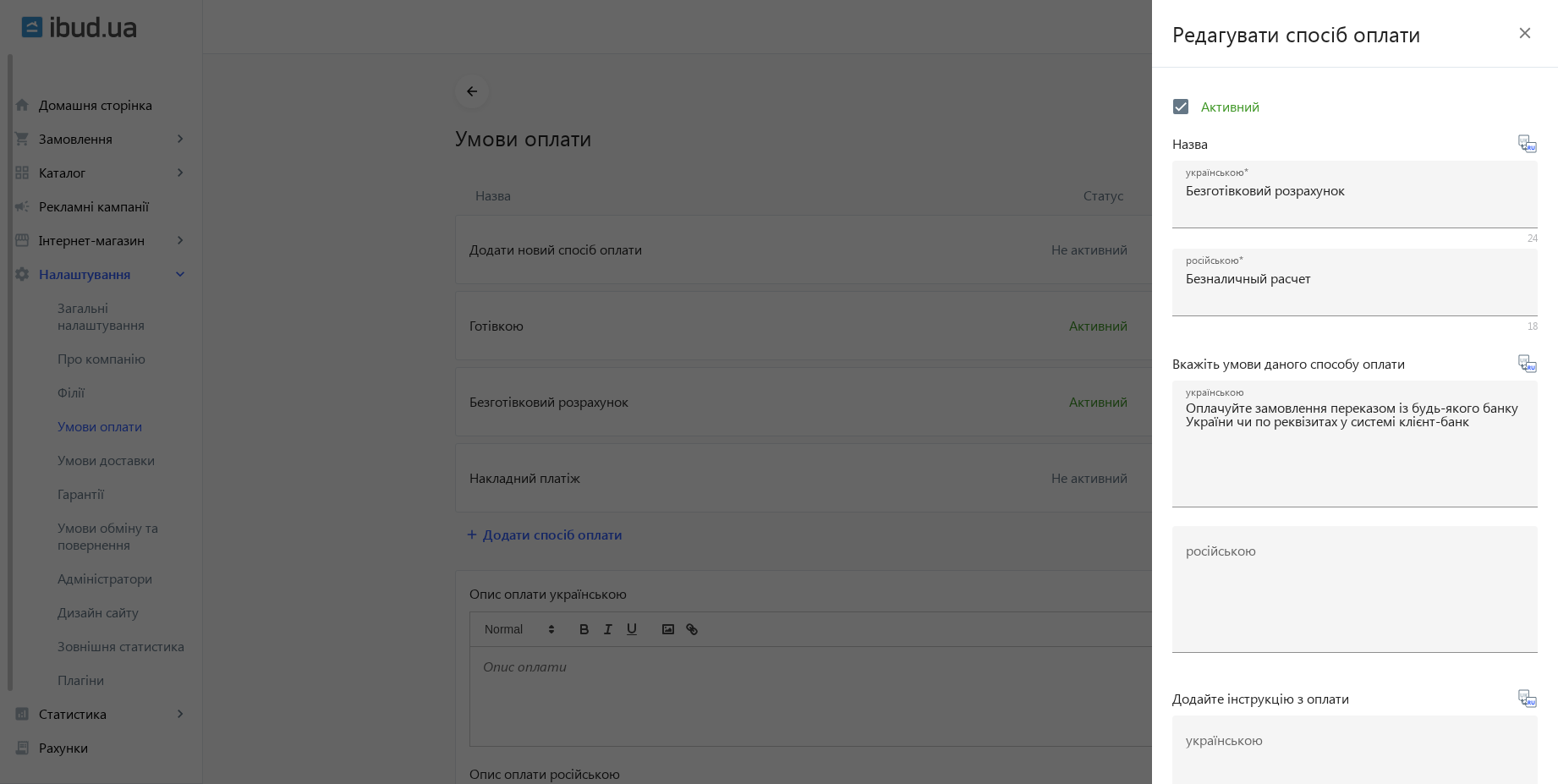
type textarea "Оплачивайте заказ переводом из любого банка или по реквизитам в системе клиент-…"
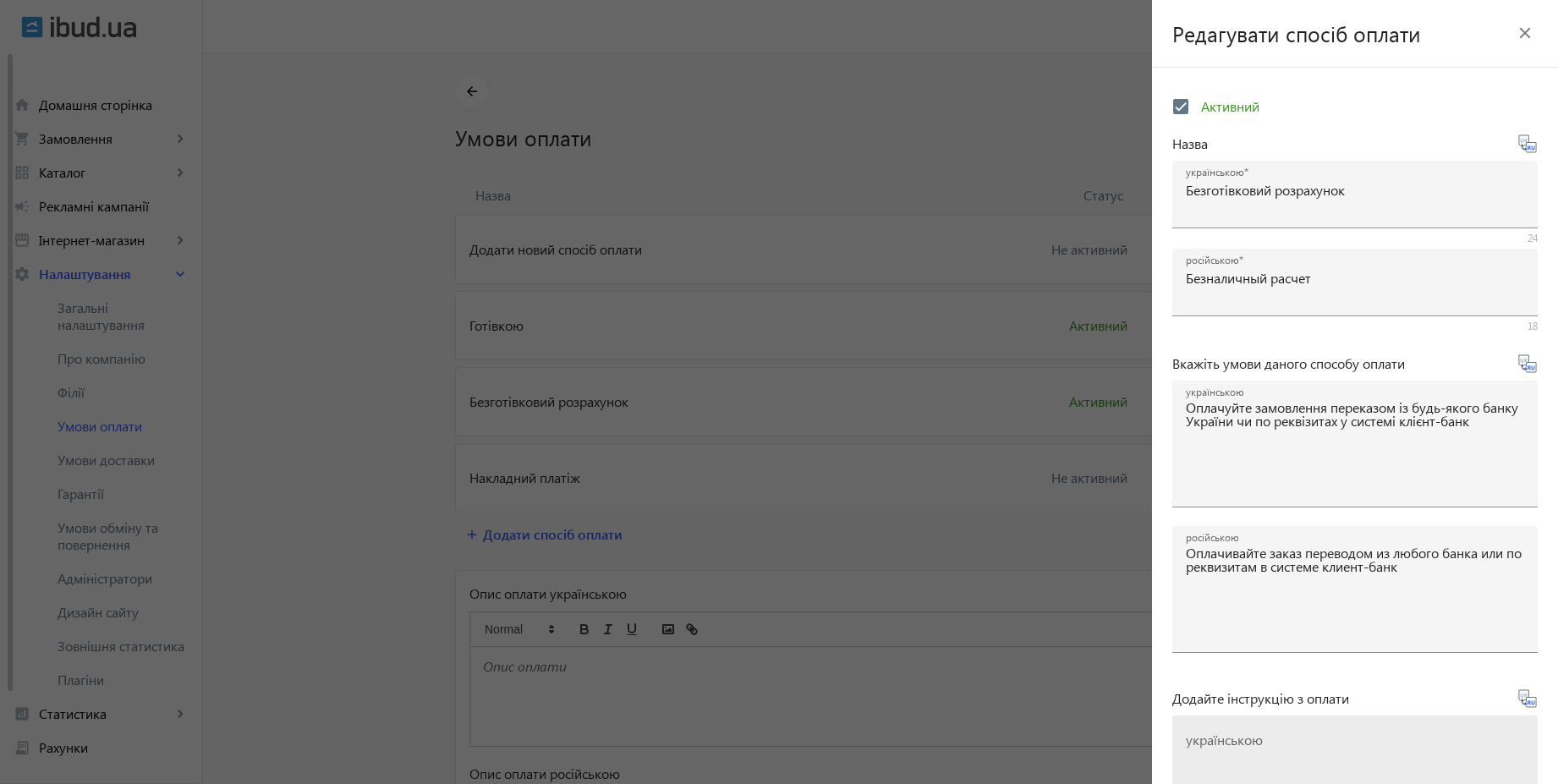
drag, startPoint x: 1260, startPoint y: 743, endPoint x: 1275, endPoint y: 744, distance: 15.0
click at [1259, 744] on mat-label "українською" at bounding box center [1224, 739] width 77 height 18
click at [1259, 744] on textarea "українською" at bounding box center [1355, 785] width 338 height 99
paste textarea "Оплатіть замовлення згідно реквізитів рахунка-фактури"
type textarea "Оплатіть замовлення згідно реквізитів рахунка-фактури"
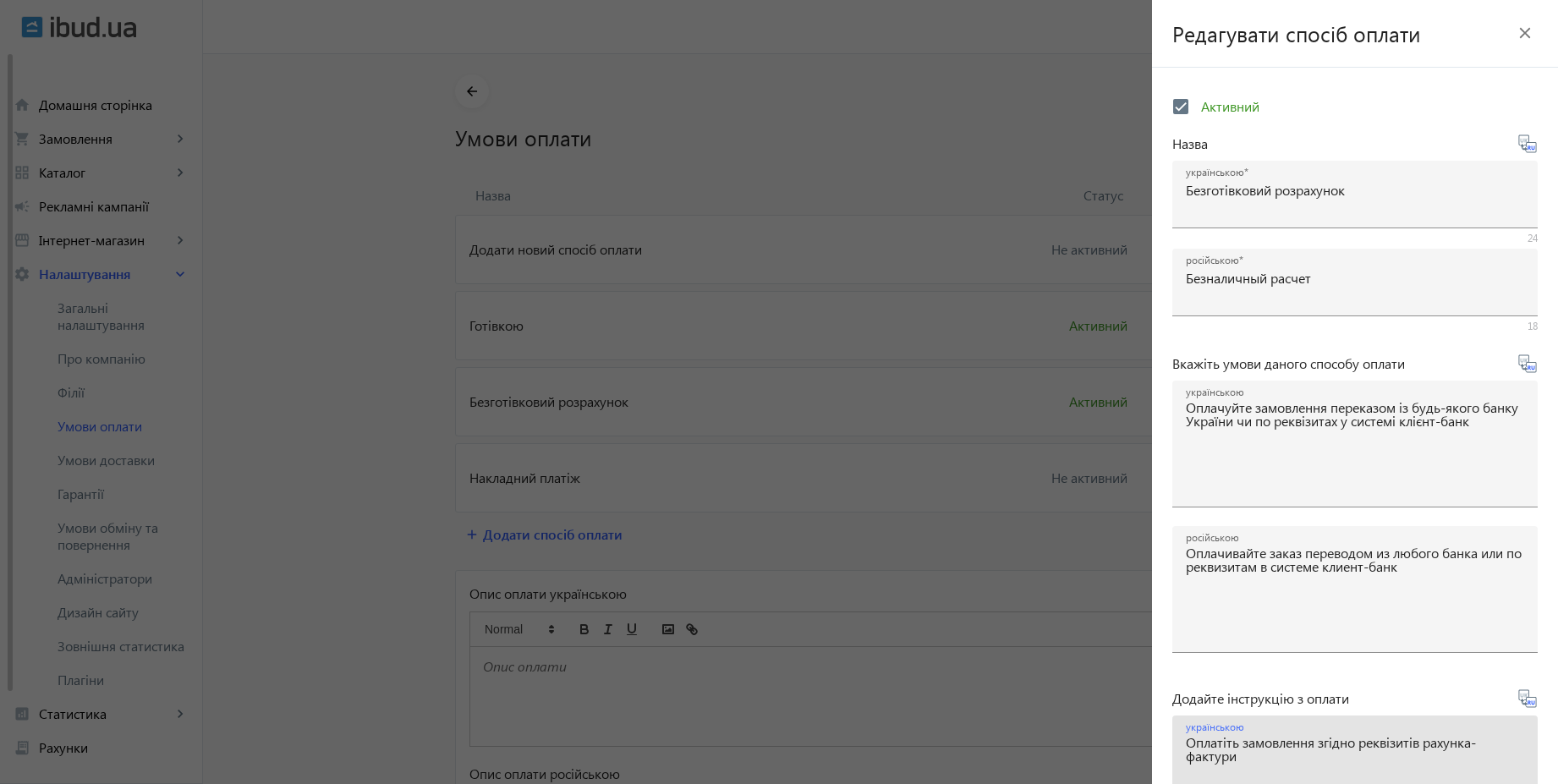
click at [1532, 702] on icon at bounding box center [1533, 702] width 3 height 4
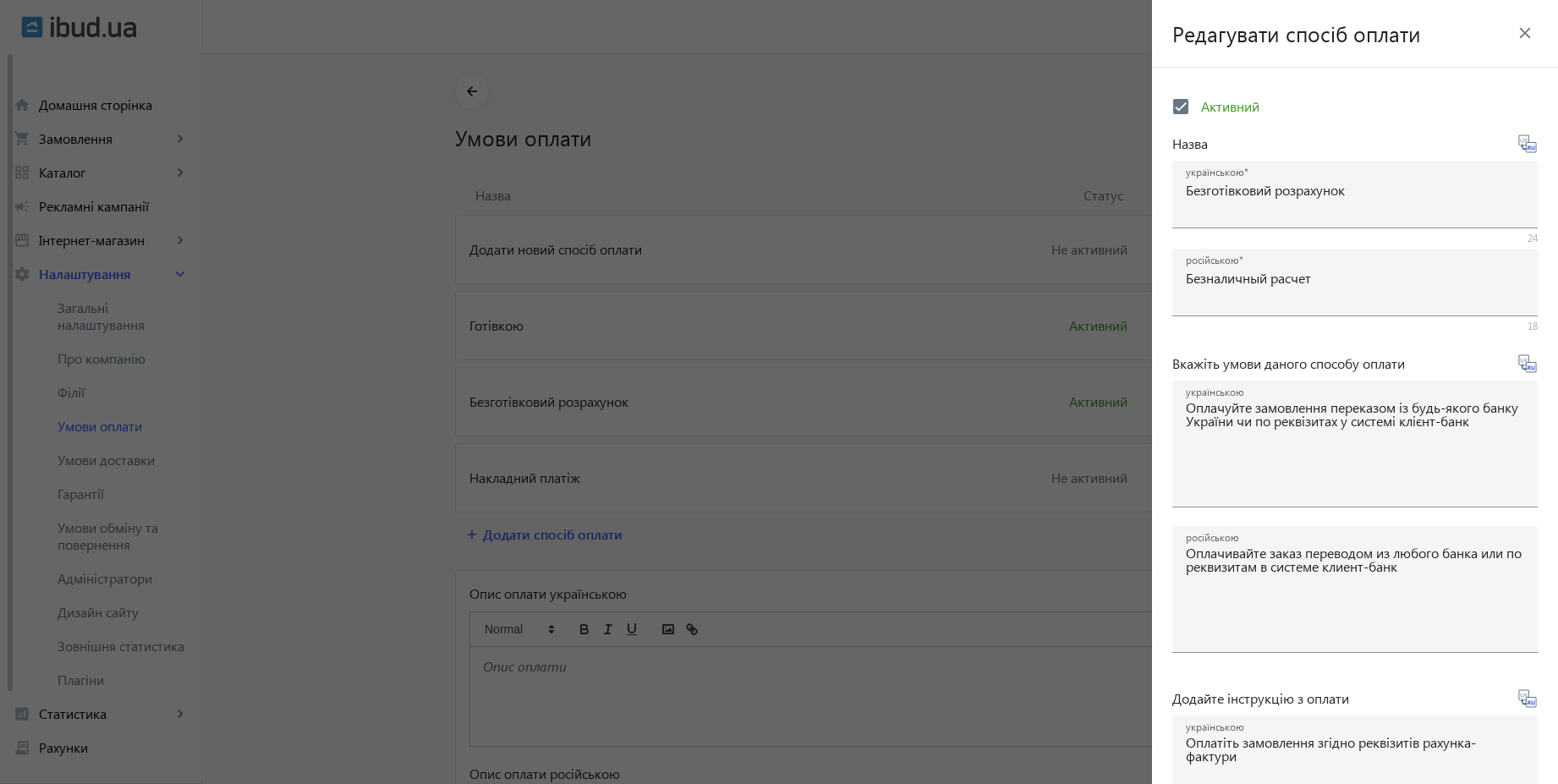
type textarea "Оплатите заказ согласно реквизитам счета-фактуры"
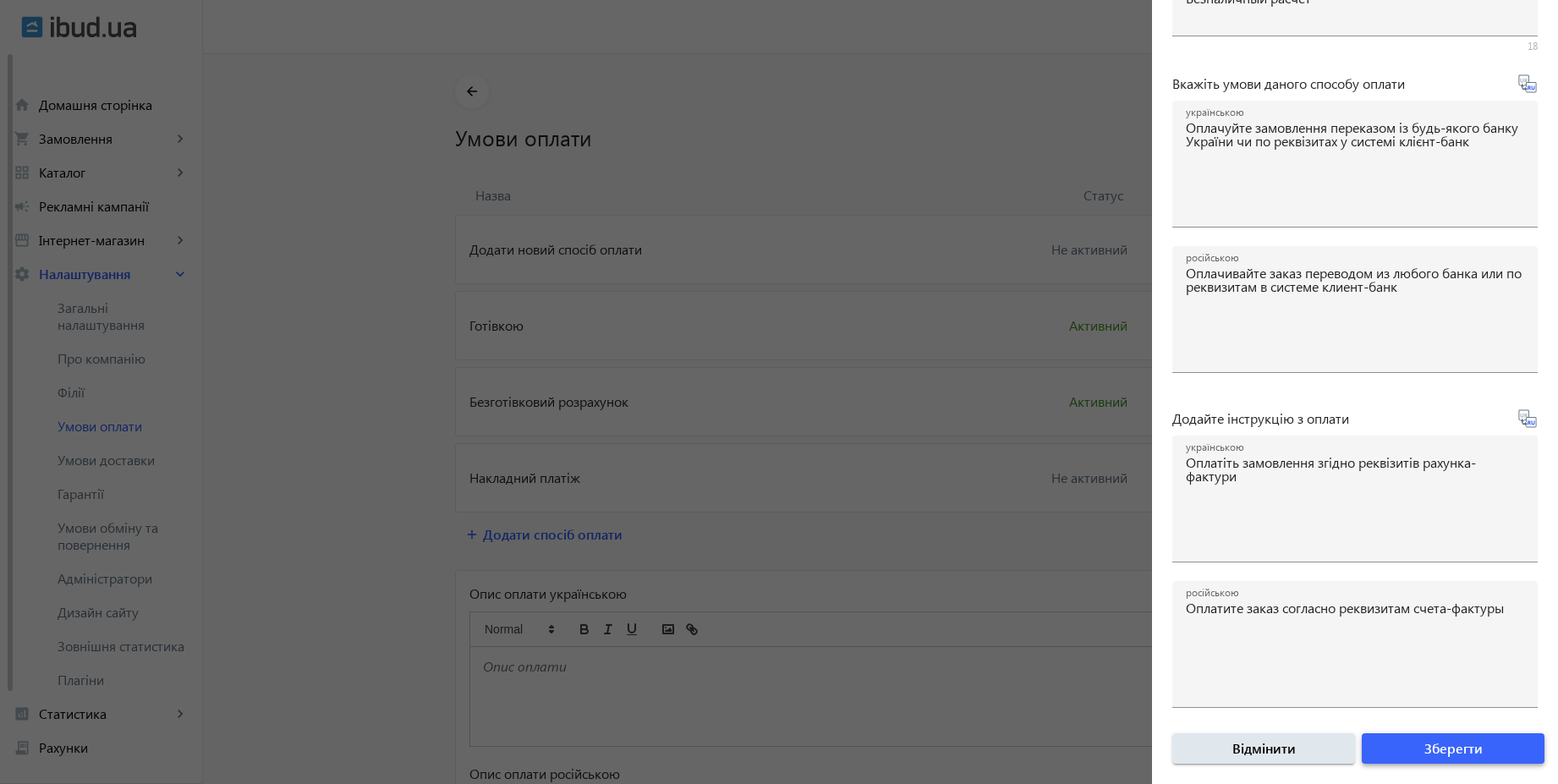
scroll to position [152, 0]
click at [1462, 741] on span "Зберегти" at bounding box center [1453, 748] width 59 height 19
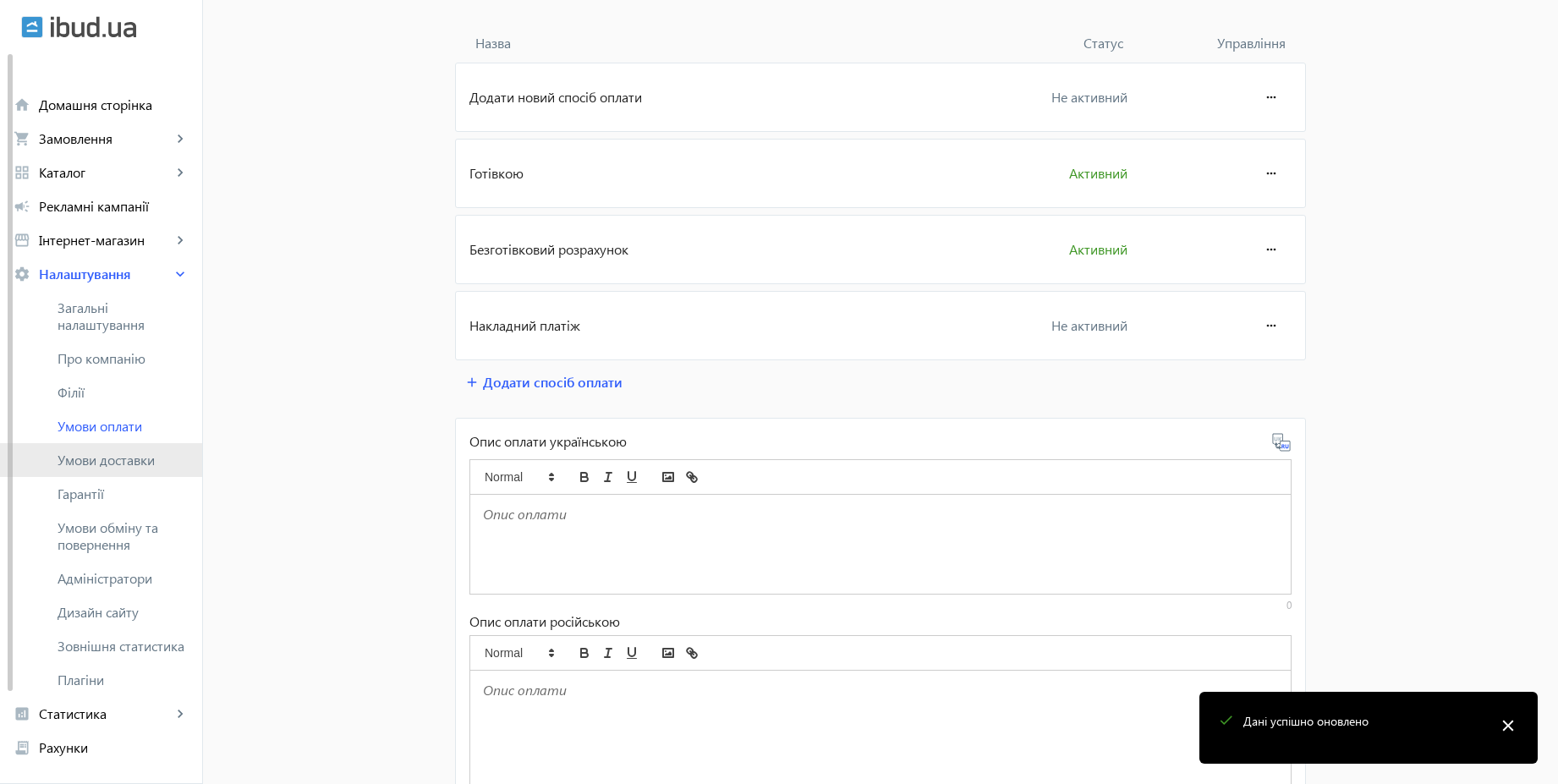
click at [159, 466] on span "Умови доставки" at bounding box center [123, 460] width 131 height 17
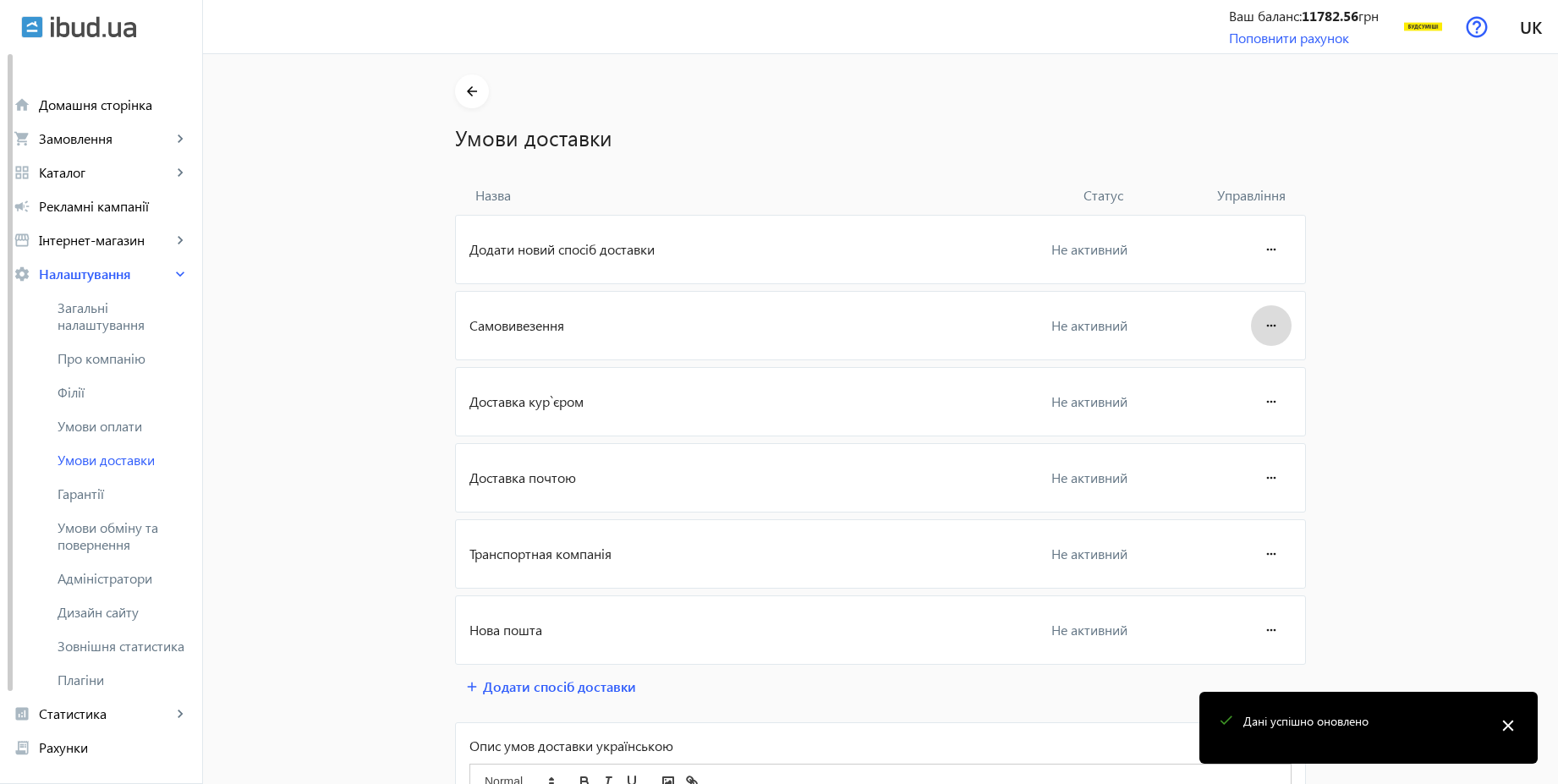
click at [1254, 321] on span at bounding box center [1271, 326] width 41 height 41
click at [1248, 367] on span "Редагувати" at bounding box center [1239, 373] width 68 height 14
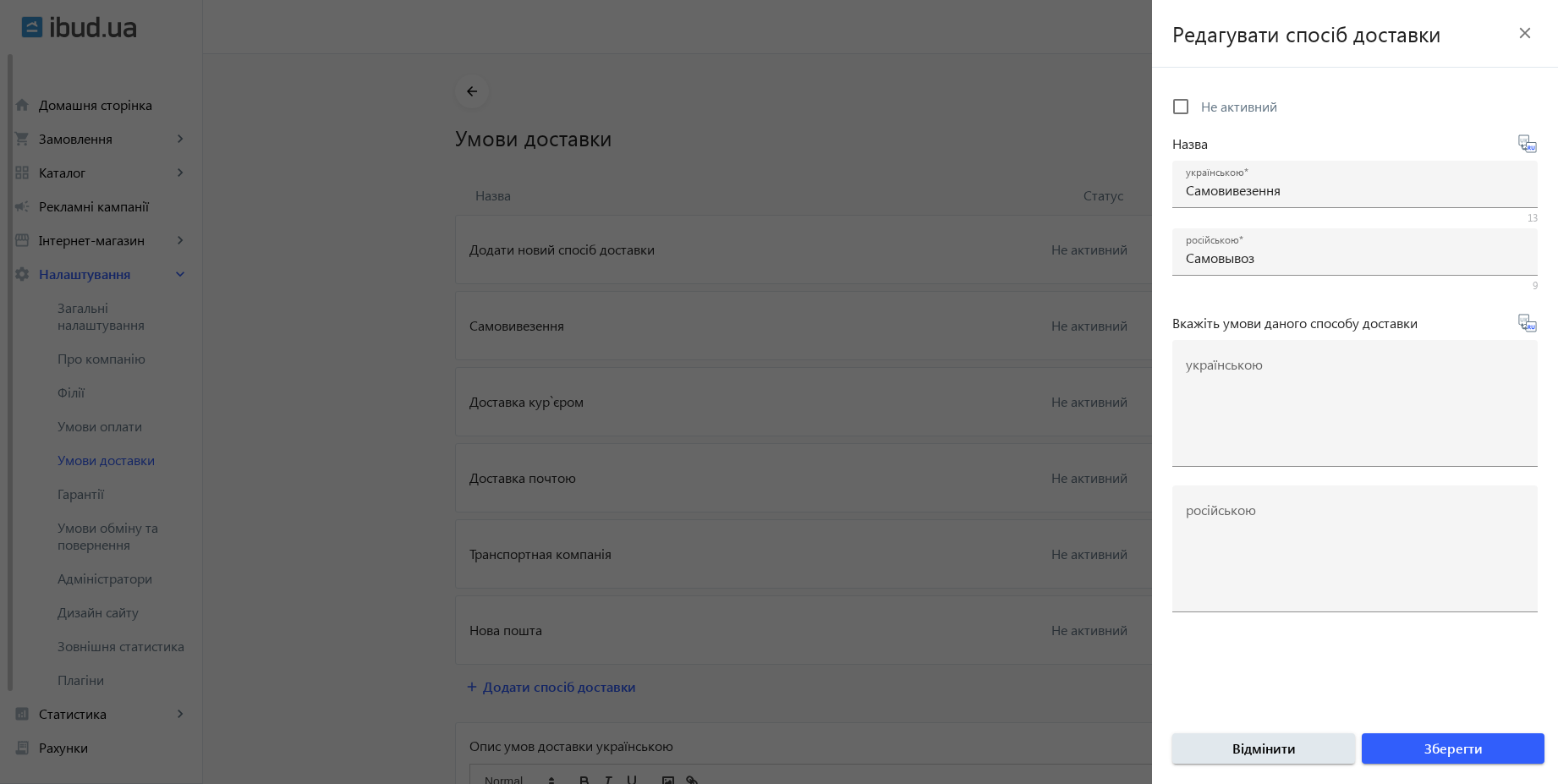
click at [1230, 112] on span "Не активний" at bounding box center [1238, 105] width 76 height 18
click at [1197, 112] on input "Не активний" at bounding box center [1180, 106] width 34 height 34
checkbox input "true"
click at [1521, 745] on span "submit" at bounding box center [1453, 748] width 183 height 41
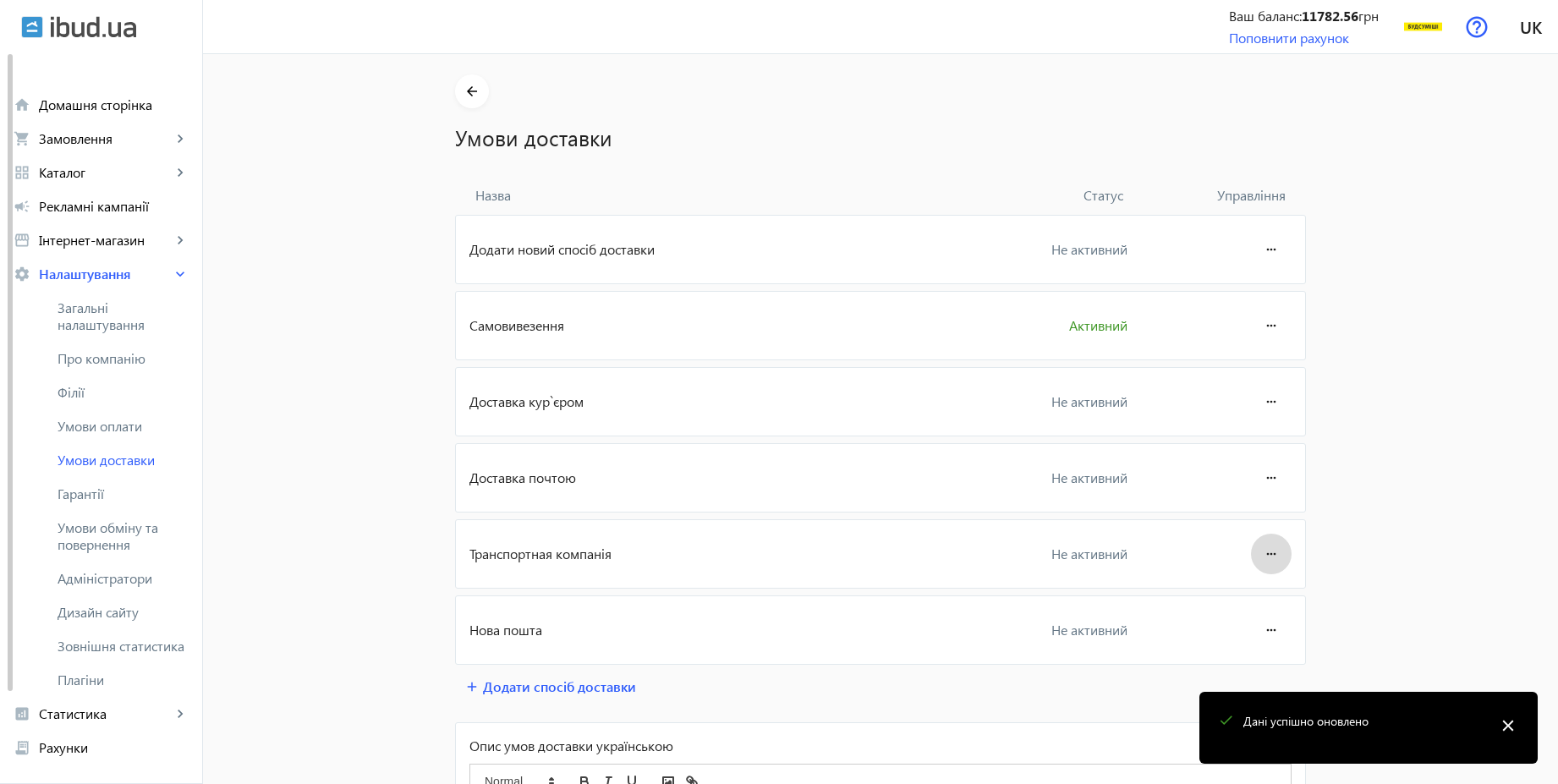
click at [1261, 557] on mat-icon "more_horiz" at bounding box center [1271, 554] width 20 height 41
click at [1251, 588] on button "Редагувати" at bounding box center [1238, 601] width 94 height 41
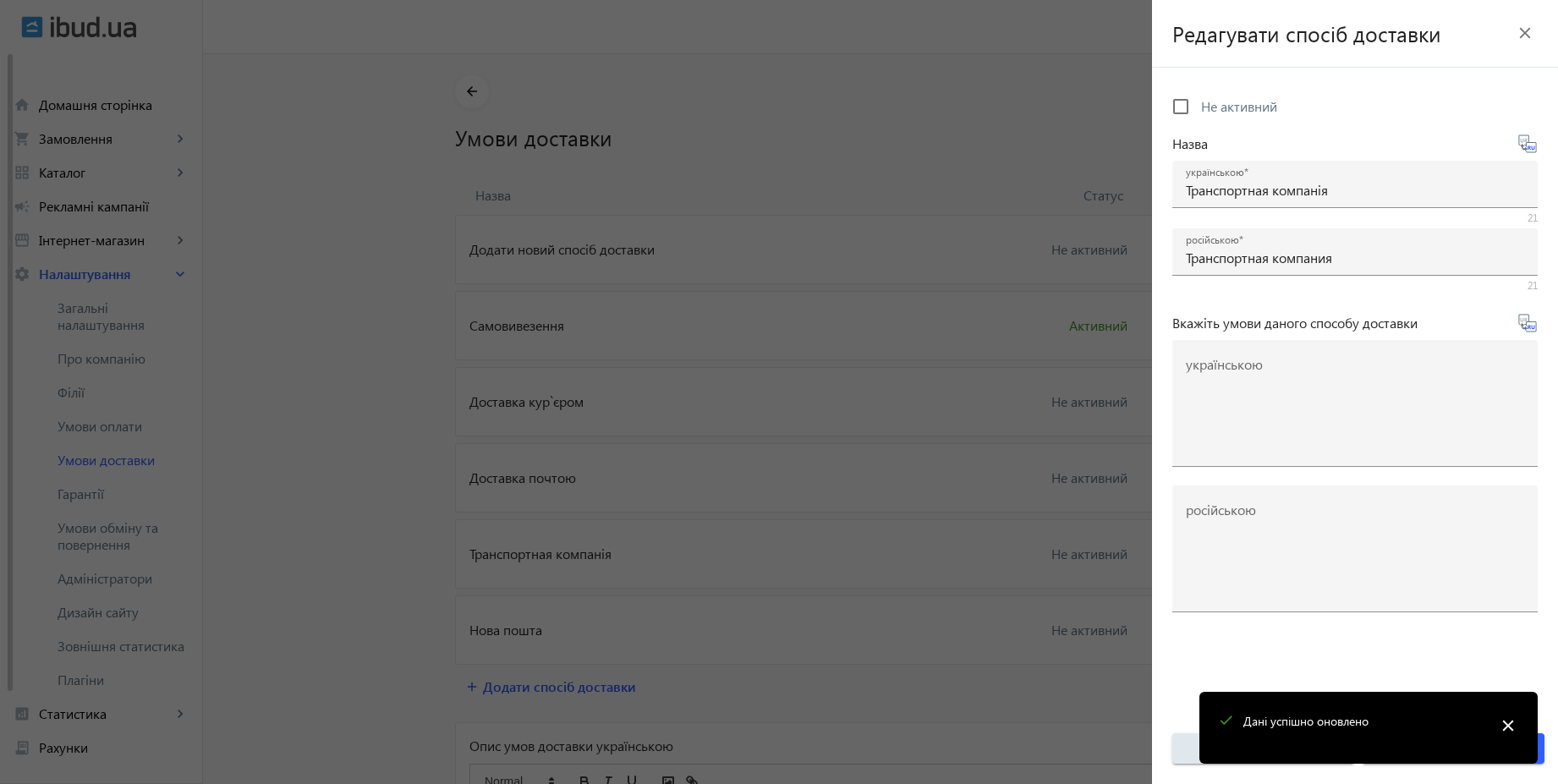
click at [1233, 108] on span "Не активний" at bounding box center [1238, 105] width 76 height 18
click at [1197, 108] on input "Не активний" at bounding box center [1180, 106] width 34 height 34
checkbox input "true"
click at [1507, 726] on mat-icon "close" at bounding box center [1508, 725] width 26 height 26
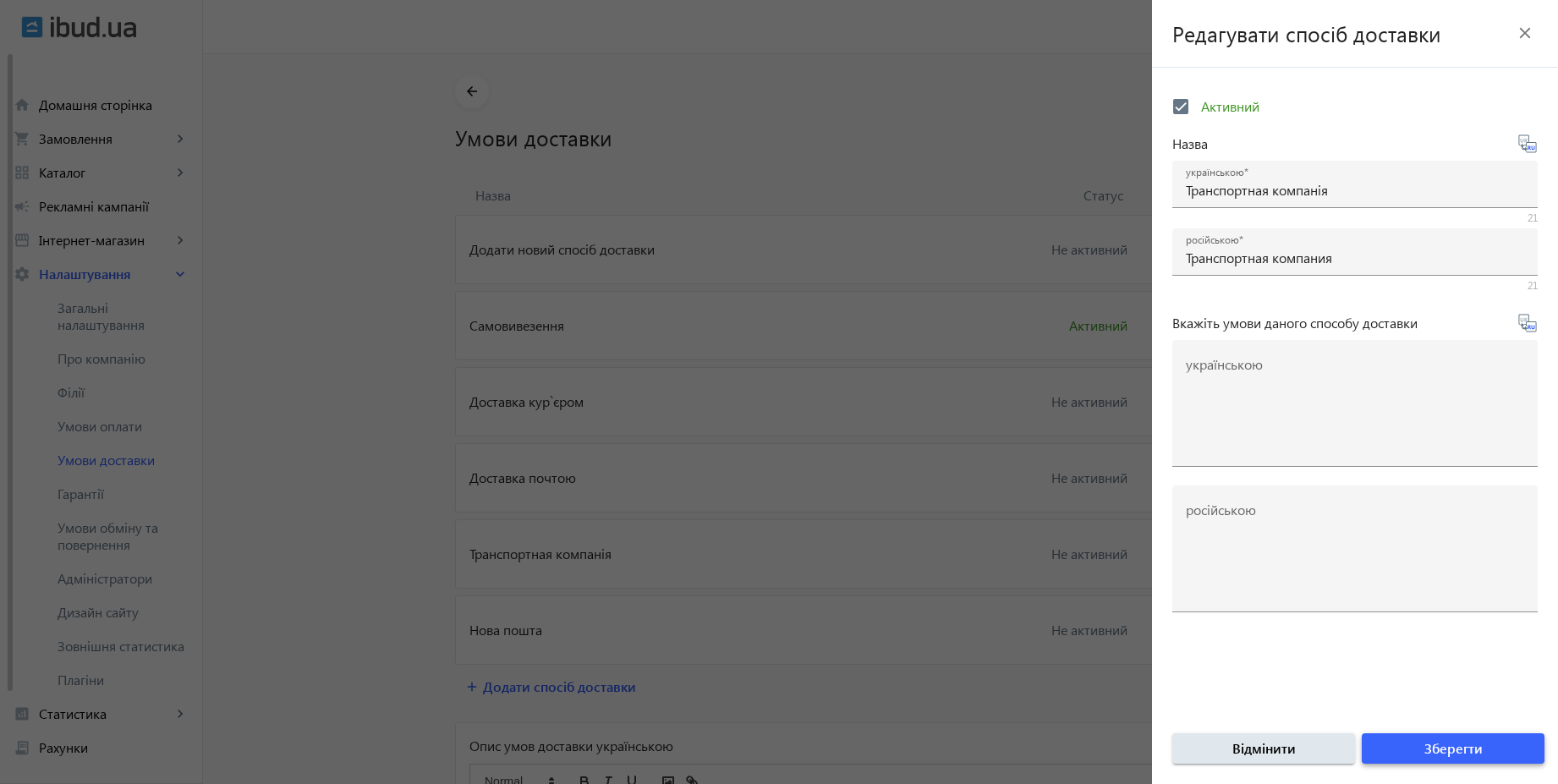
click at [1512, 740] on span "submit" at bounding box center [1453, 748] width 183 height 41
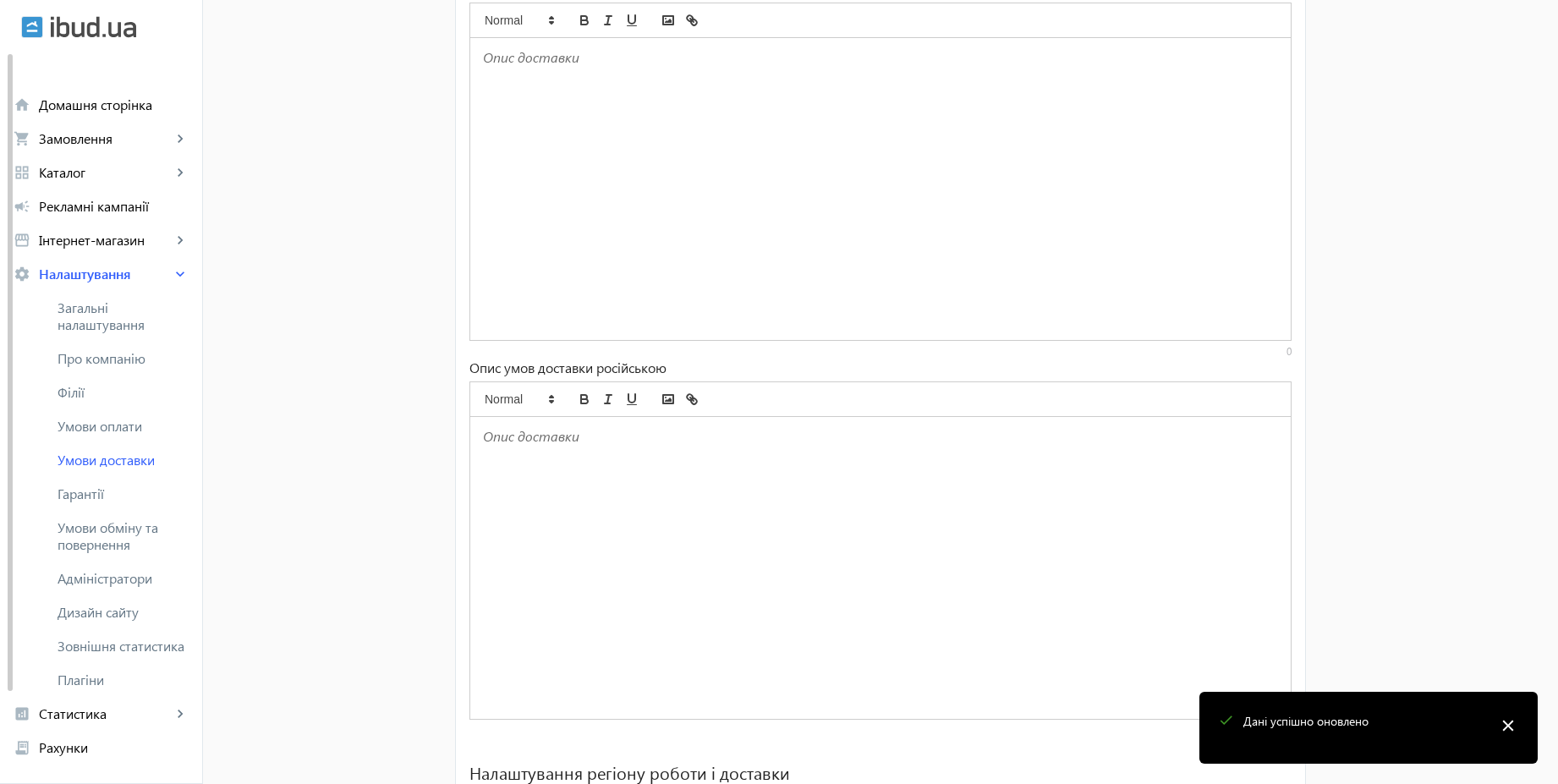
scroll to position [1049, 0]
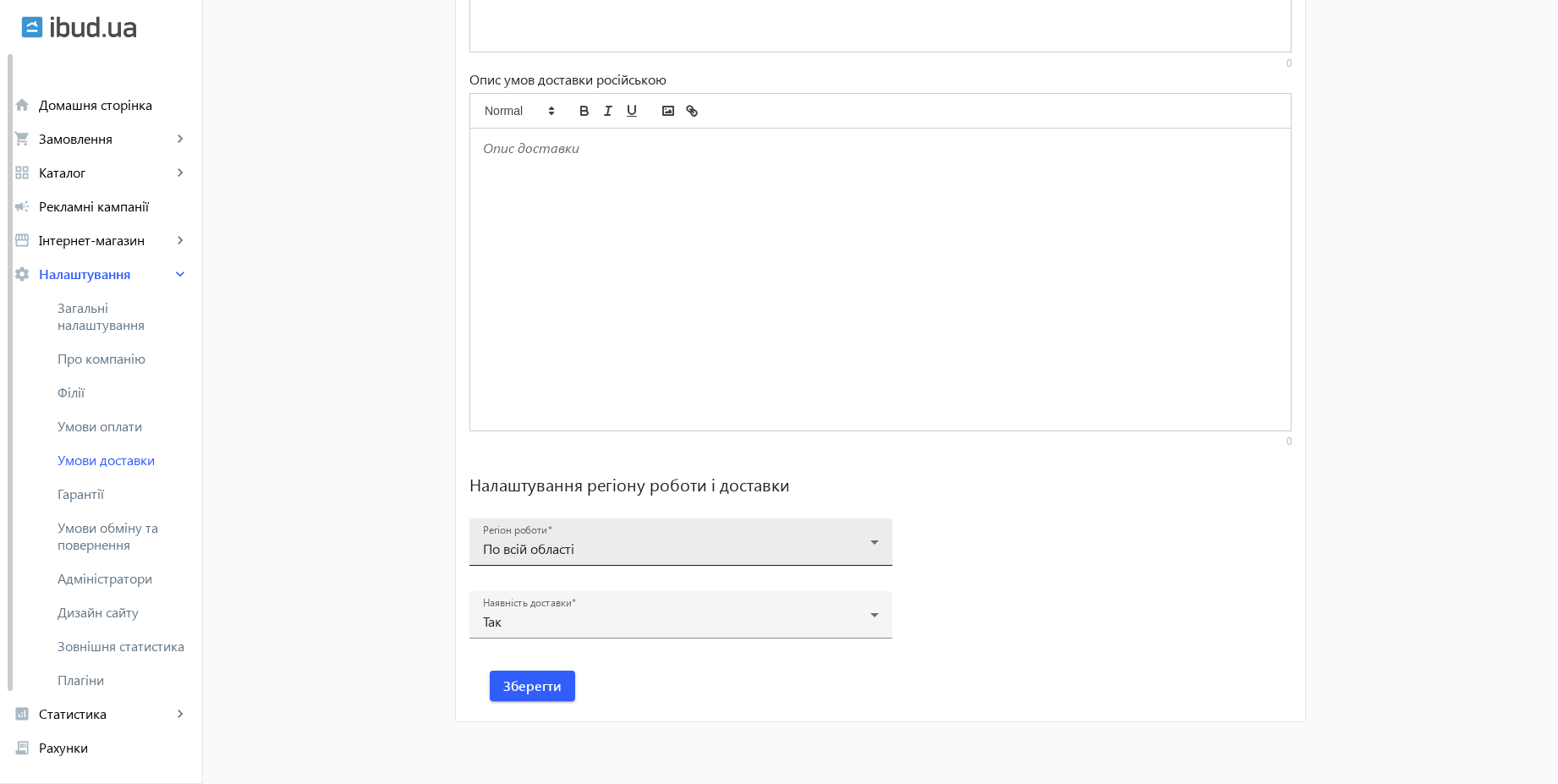
click at [523, 535] on mat-label "Регіон роботи" at bounding box center [515, 531] width 65 height 14
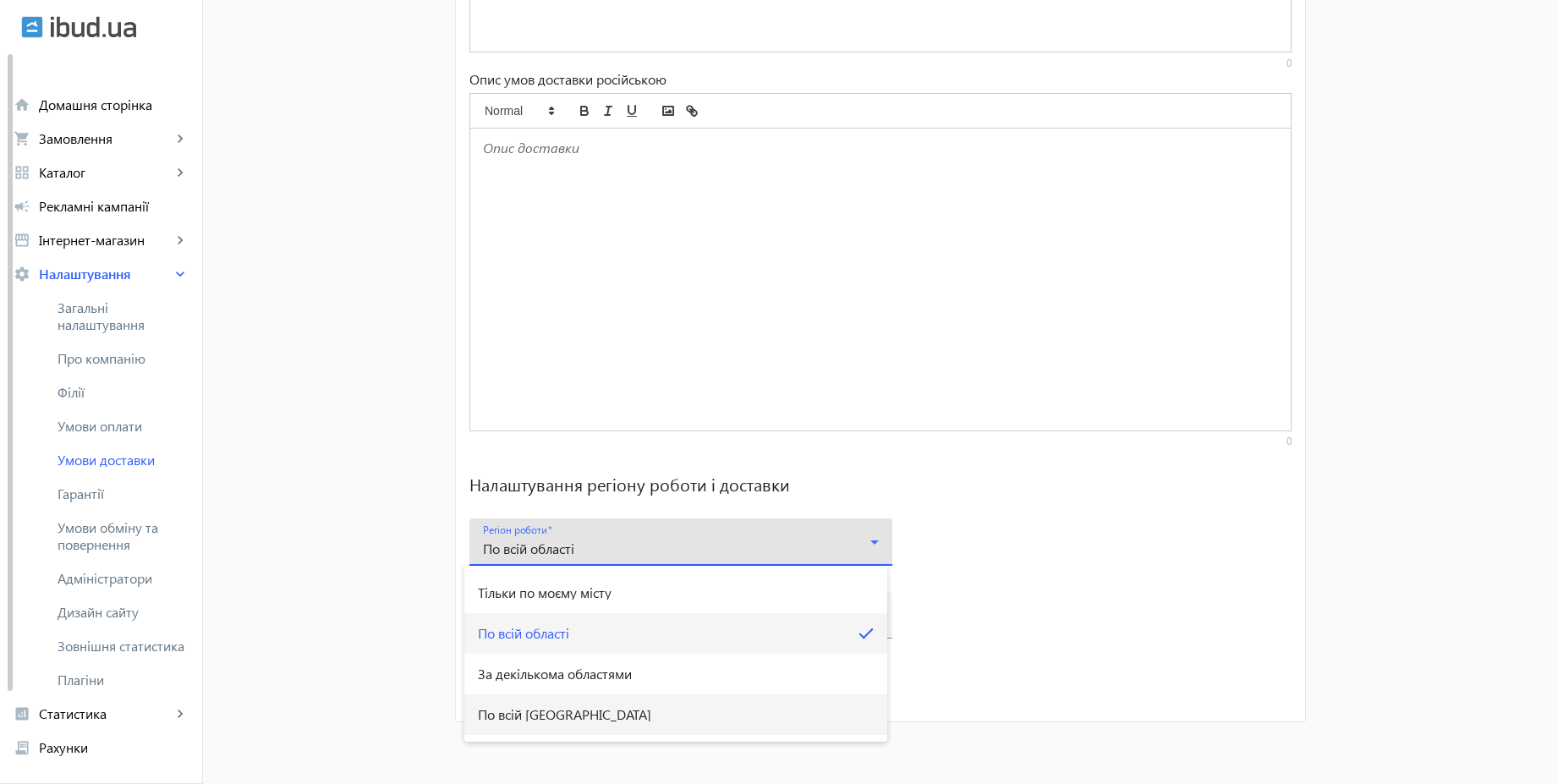
click at [564, 725] on mat-option "По всій [GEOGRAPHIC_DATA]" at bounding box center [675, 714] width 423 height 41
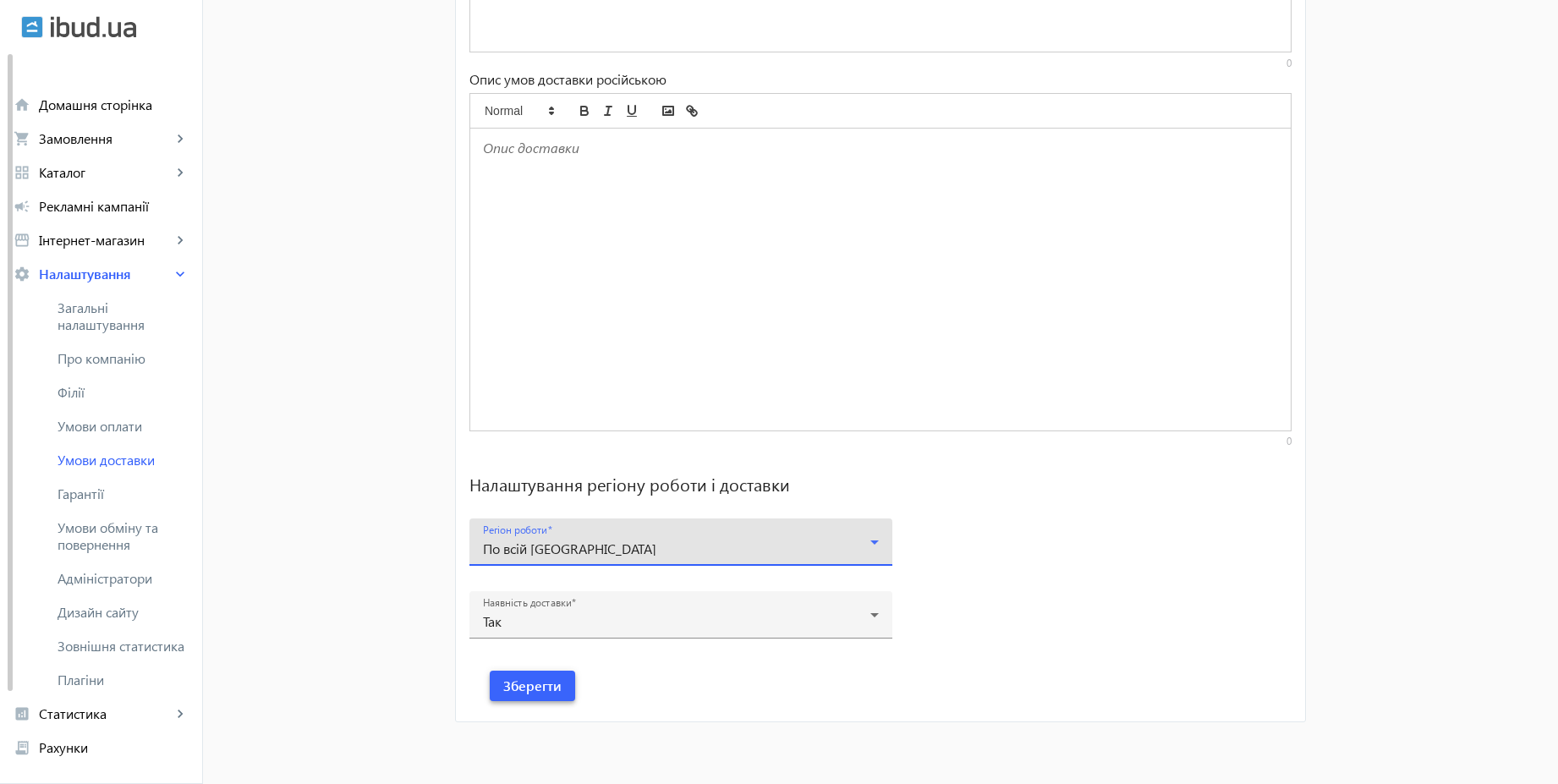
click at [542, 691] on span "Зберегти" at bounding box center [532, 686] width 59 height 19
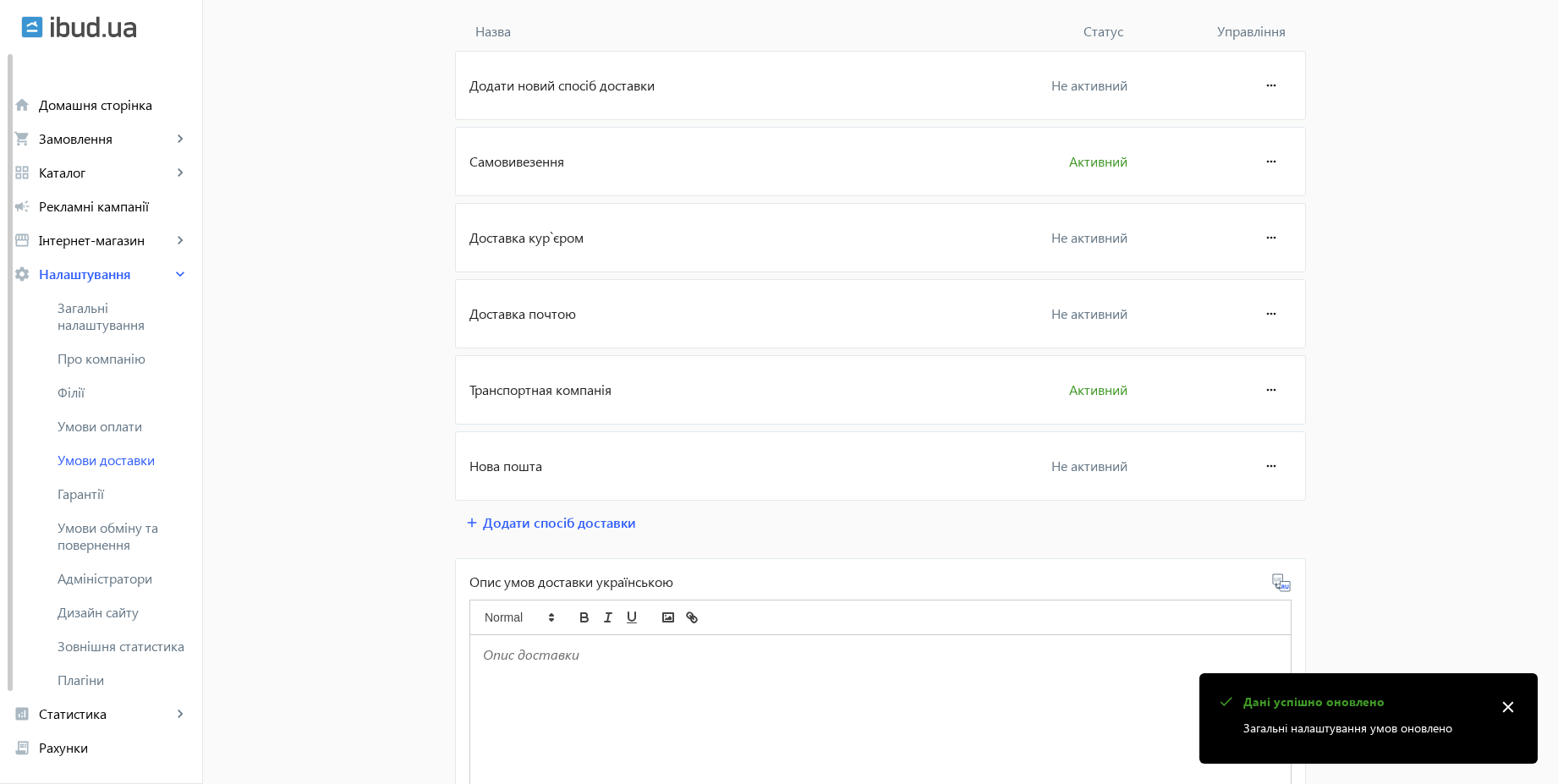
scroll to position [0, 0]
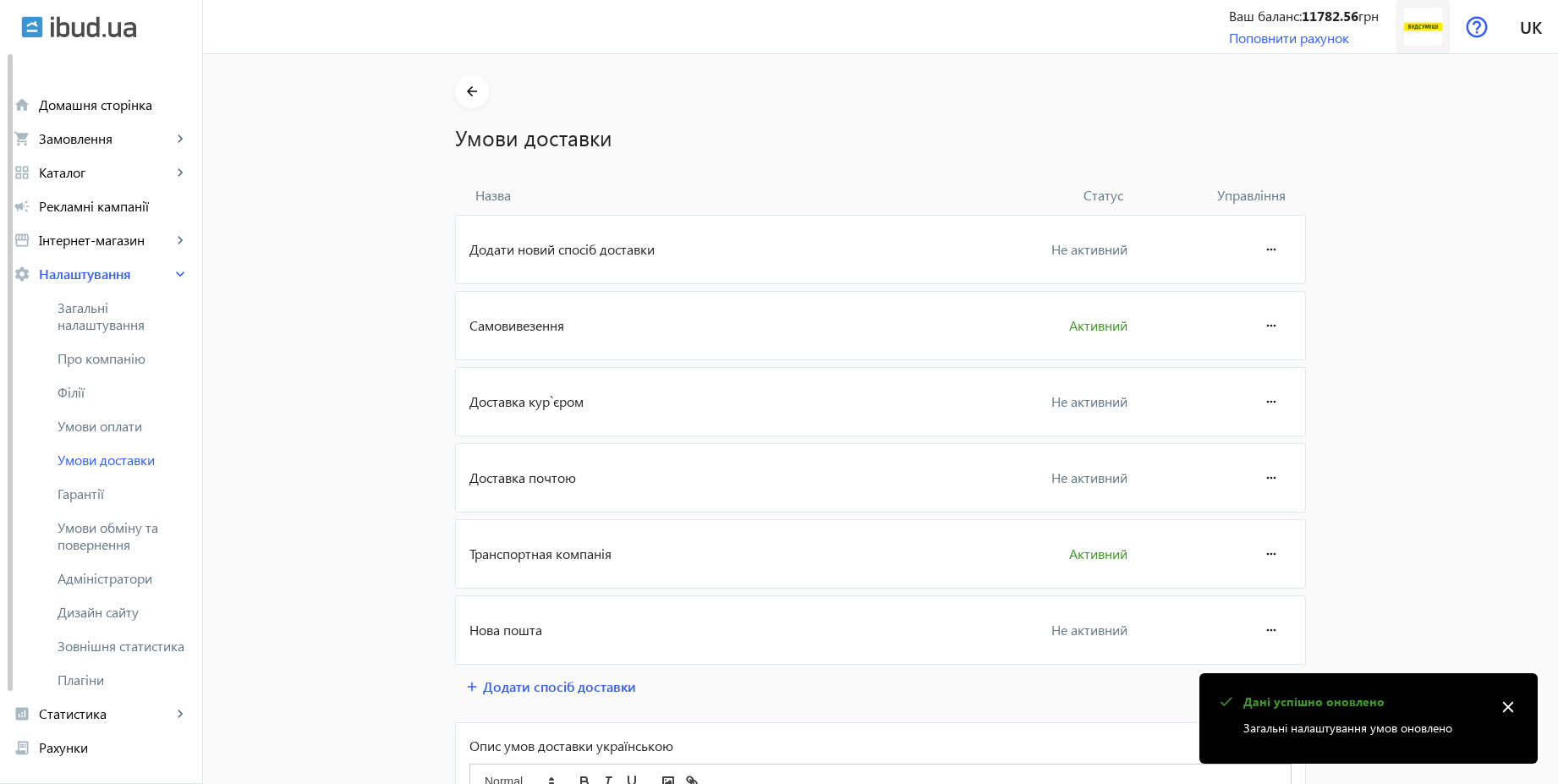
click at [1430, 27] on img at bounding box center [1423, 26] width 38 height 38
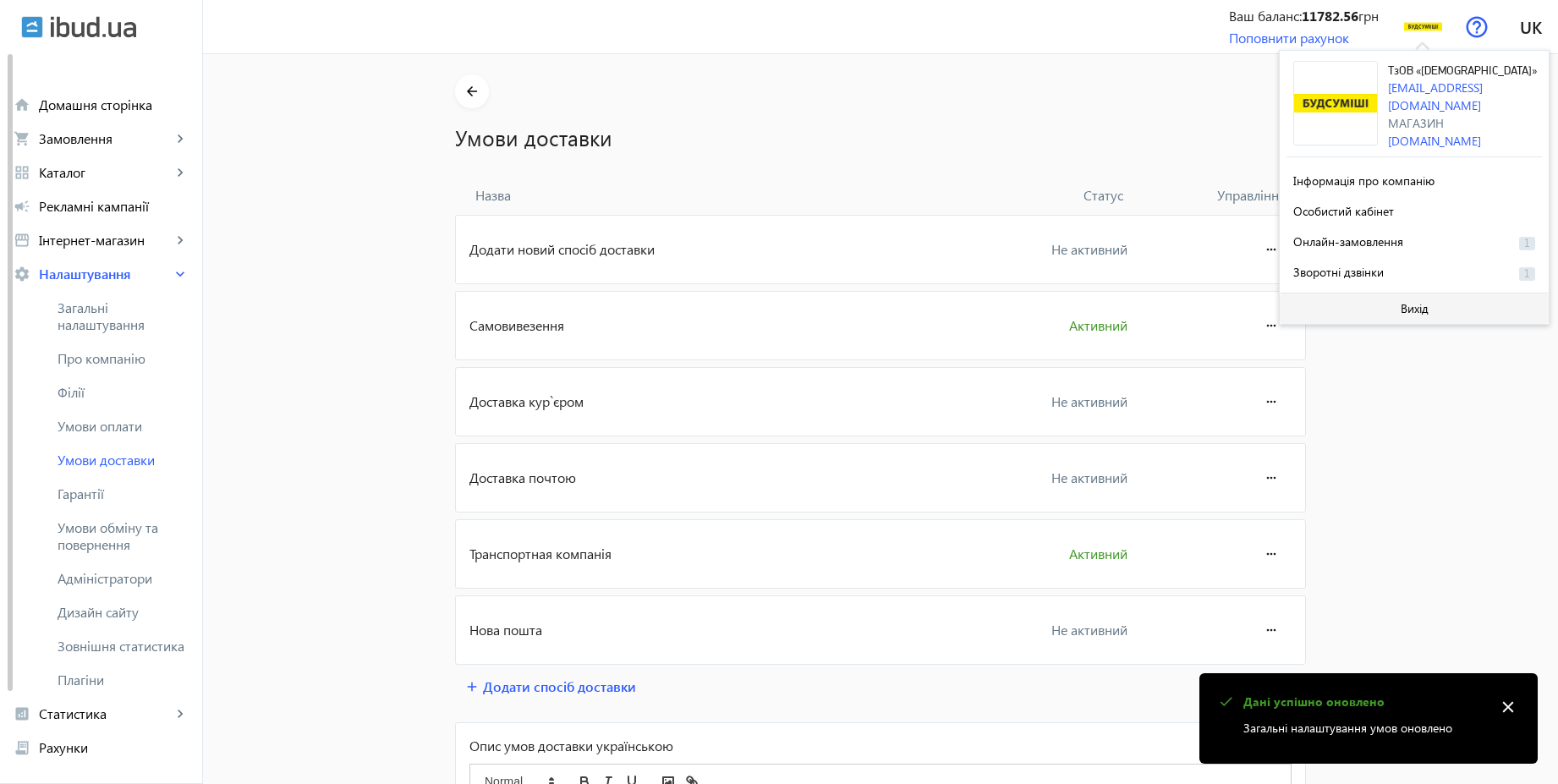
click at [1401, 311] on span "Вихід" at bounding box center [1414, 309] width 28 height 14
